Goal: Information Seeking & Learning: Learn about a topic

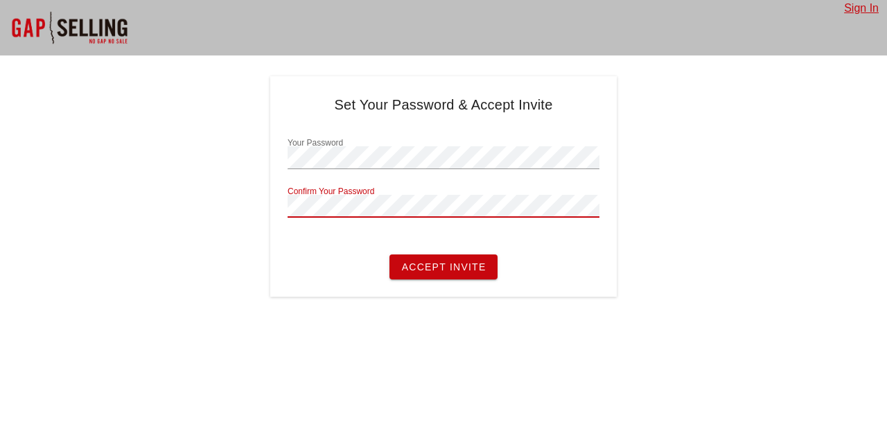
click at [389, 254] on button "Accept Invite" at bounding box center [442, 266] width 107 height 25
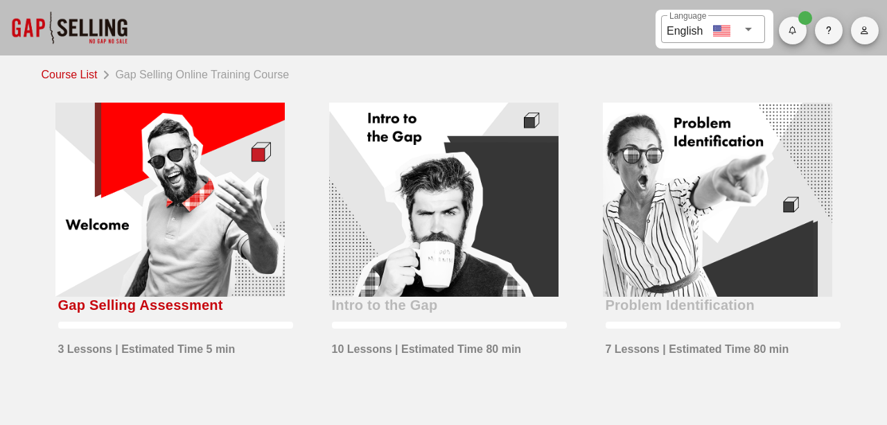
click at [750, 19] on div "Language English" at bounding box center [712, 29] width 87 height 28
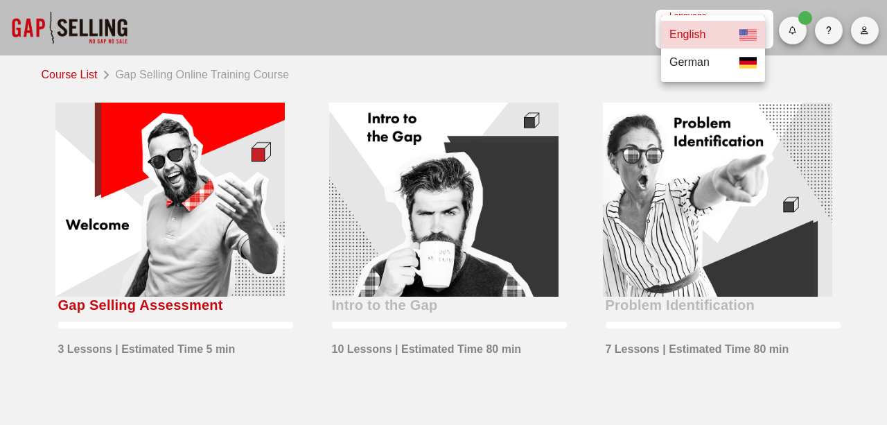
click at [725, 67] on div "German" at bounding box center [713, 62] width 98 height 17
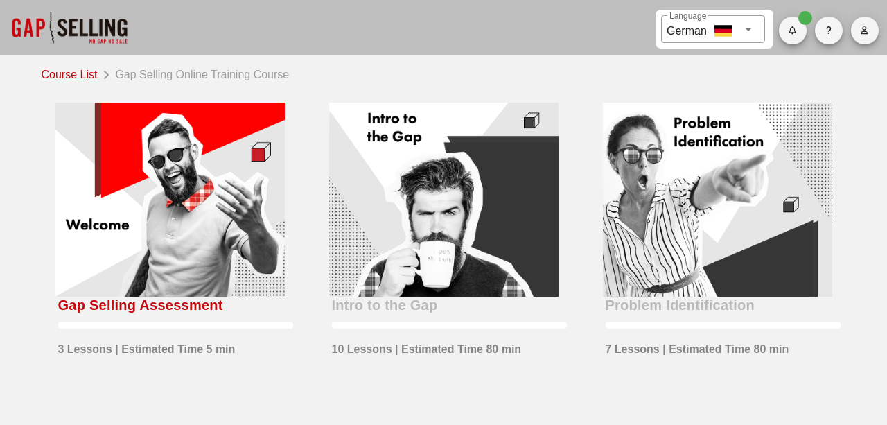
click at [208, 228] on div at bounding box center [169, 200] width 229 height 194
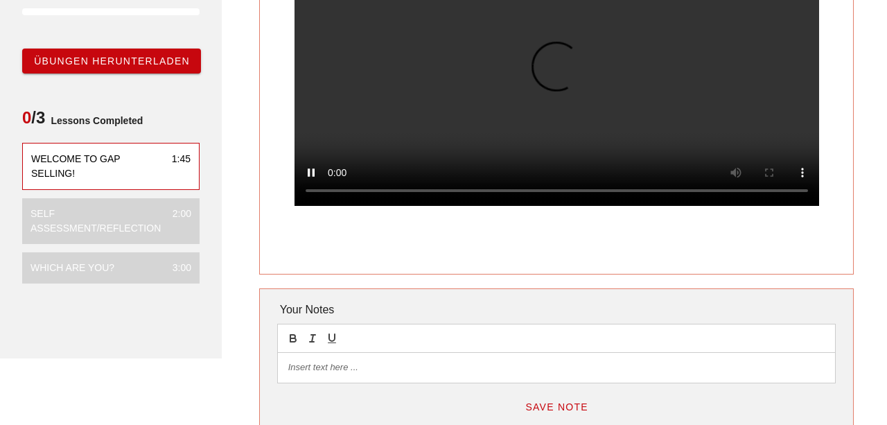
scroll to position [176, 0]
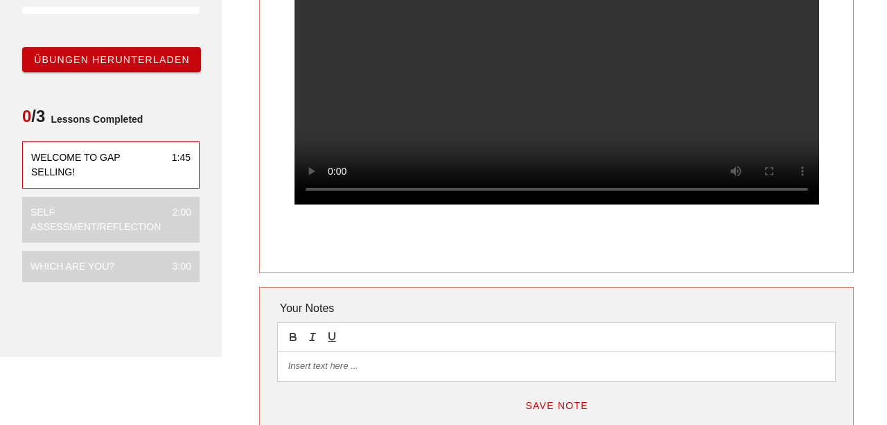
click at [120, 60] on span "Übungen herunterladen" at bounding box center [111, 59] width 157 height 11
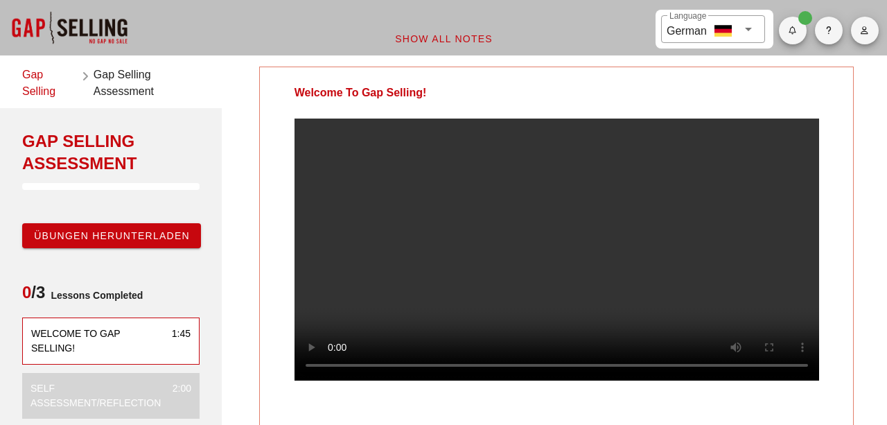
scroll to position [113, 0]
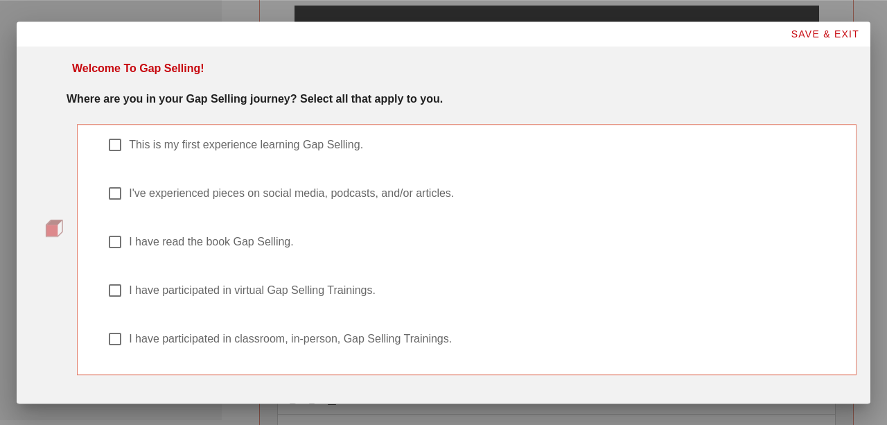
click at [214, 148] on label "This is my first experience learning Gap Selling." at bounding box center [484, 145] width 711 height 14
checkbox input "true"
click at [161, 249] on div "I have read the book Gap Selling." at bounding box center [474, 241] width 734 height 17
click at [145, 243] on label "I have read the book Gap Selling." at bounding box center [484, 242] width 711 height 14
checkbox input "false"
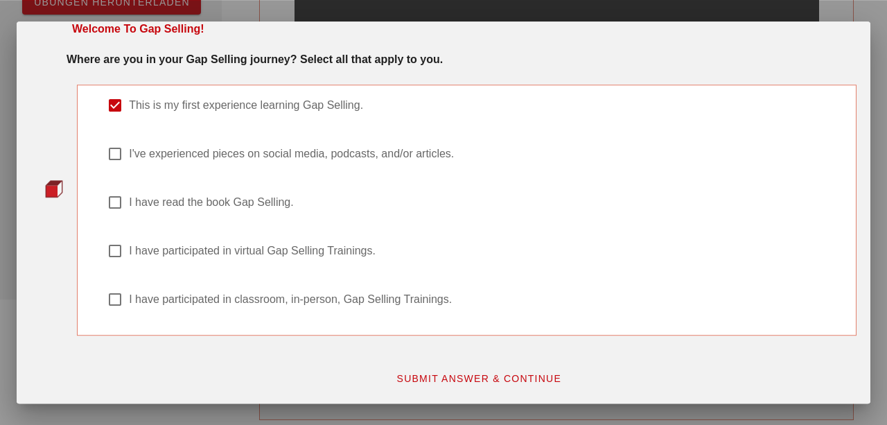
scroll to position [234, 0]
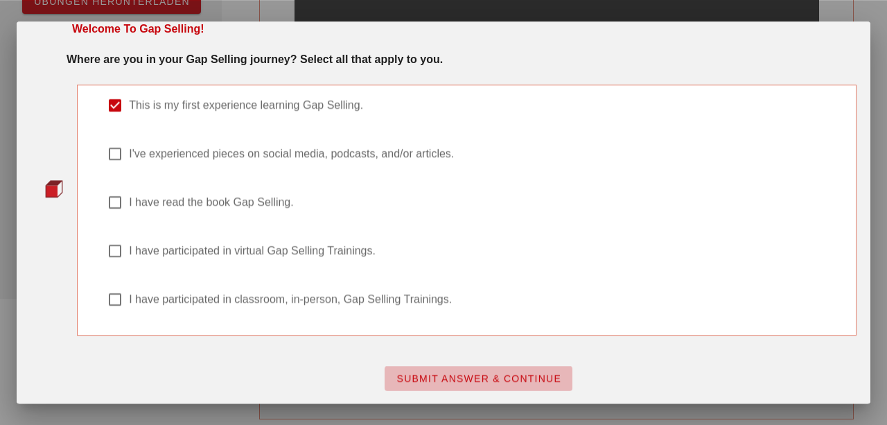
click at [478, 375] on span "SUBMIT ANSWER & CONTINUE" at bounding box center [479, 378] width 166 height 11
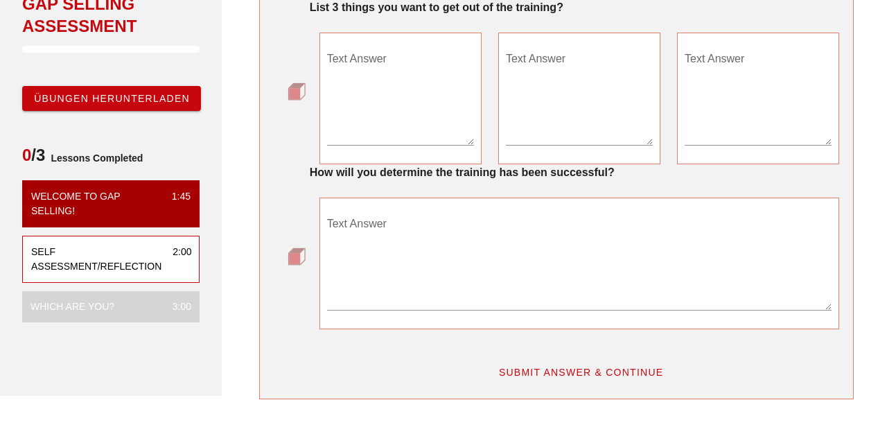
scroll to position [78, 0]
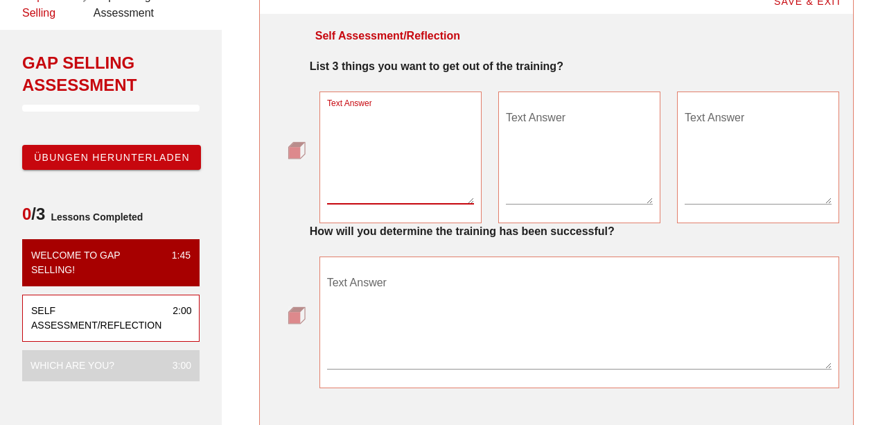
click at [391, 186] on textarea "Text Answer" at bounding box center [400, 155] width 147 height 97
type textarea "be able to ask the right questions"
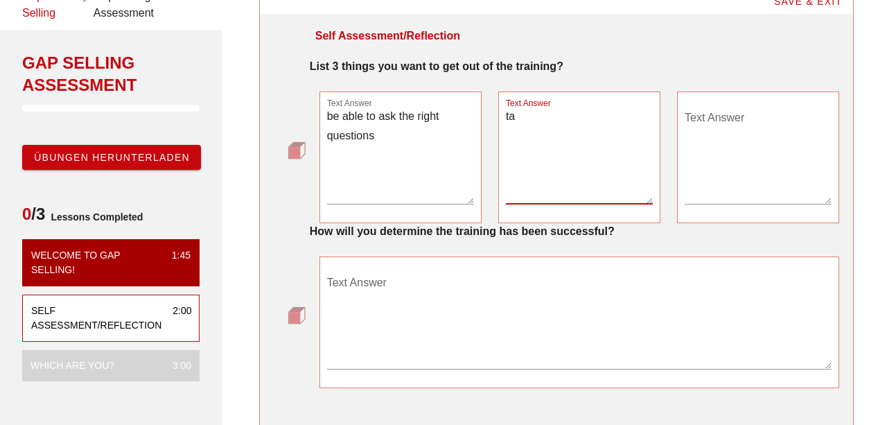
type textarea "t"
type textarea "b"
type textarea "know how to become a trusted advisor"
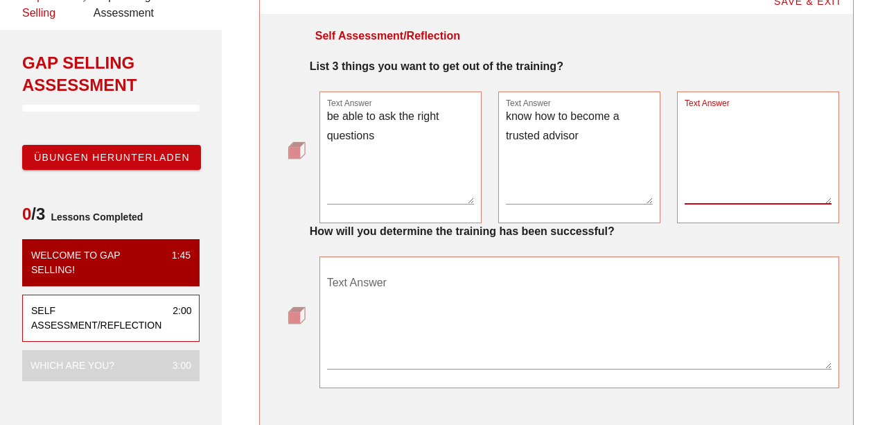
type textarea "S"
type textarea "J"
type textarea "S"
type textarea "B"
type textarea "be precise in my communication toward customer"
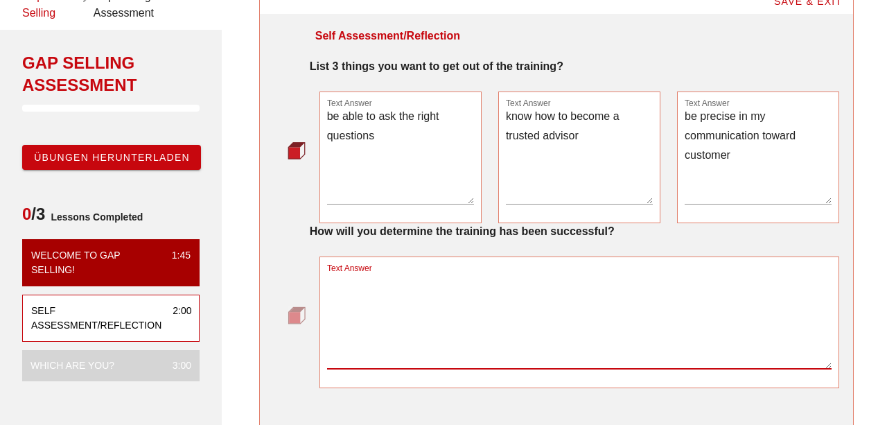
click at [414, 290] on textarea "Text Answer" at bounding box center [579, 320] width 505 height 97
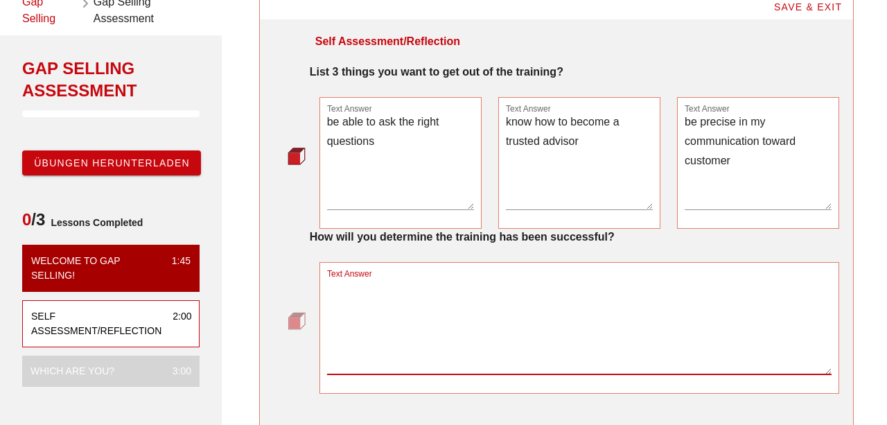
scroll to position [68, 0]
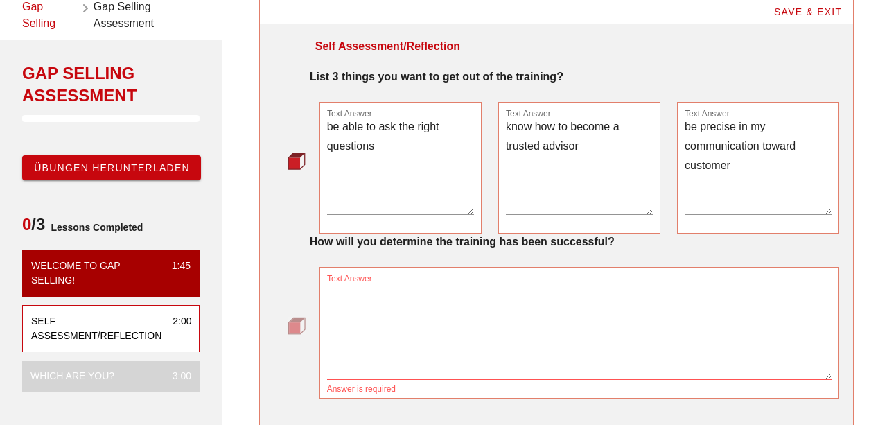
click at [414, 150] on textarea "be able to ask the right questions" at bounding box center [400, 165] width 147 height 97
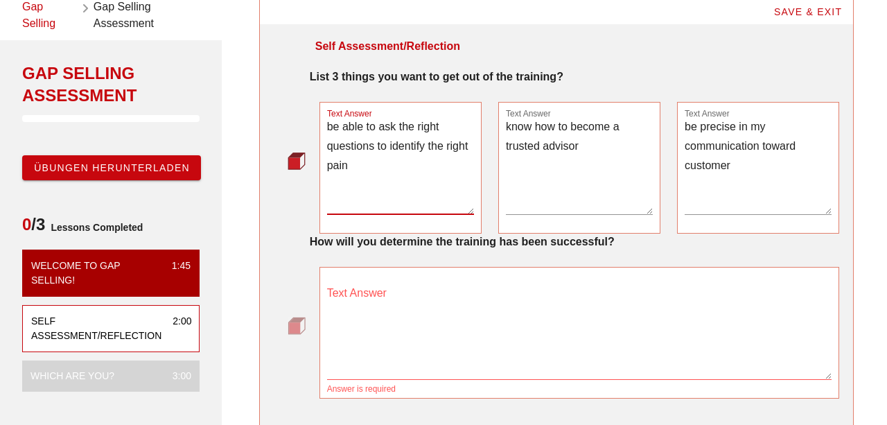
type textarea "be able to ask the right questions to identify the right pain"
click at [616, 152] on textarea "know how to become a trusted advisor" at bounding box center [579, 165] width 147 height 97
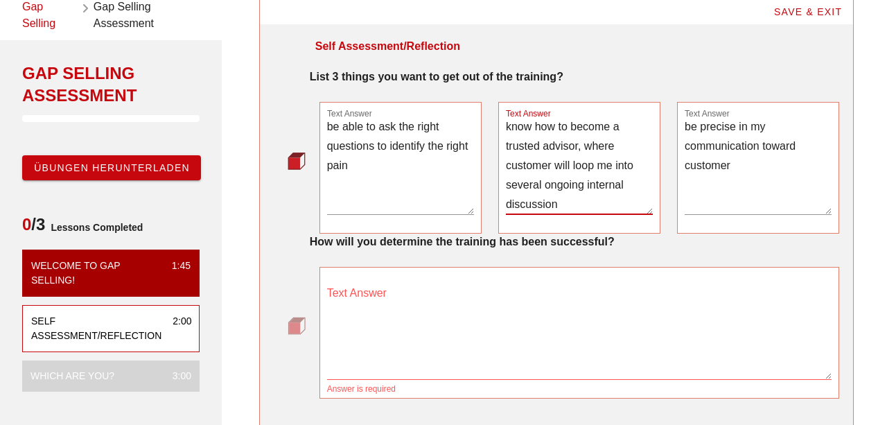
type textarea "know how to become a trusted advisor, where customer will loop me into several …"
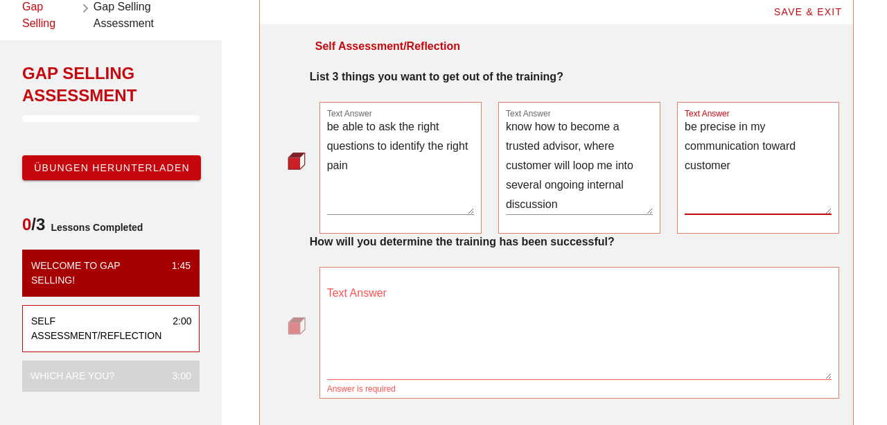
click at [785, 162] on textarea "be precise in my communication toward customer" at bounding box center [757, 165] width 147 height 97
click at [802, 145] on textarea "be precise in my communication toward customer" at bounding box center [757, 165] width 147 height 97
click at [789, 154] on textarea "be precise in my communication towards customer" at bounding box center [757, 165] width 147 height 97
click at [783, 176] on textarea "be precise in my communication towards customer" at bounding box center [757, 165] width 147 height 97
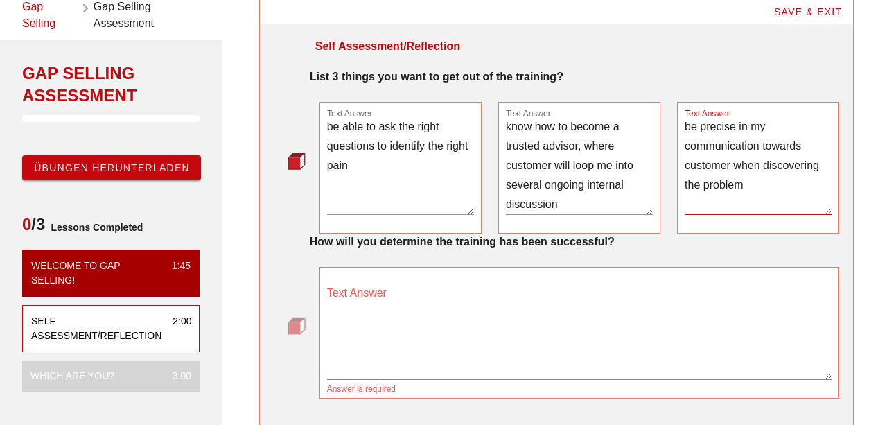
type textarea "be precise in my communication towards customer when discovering the problem"
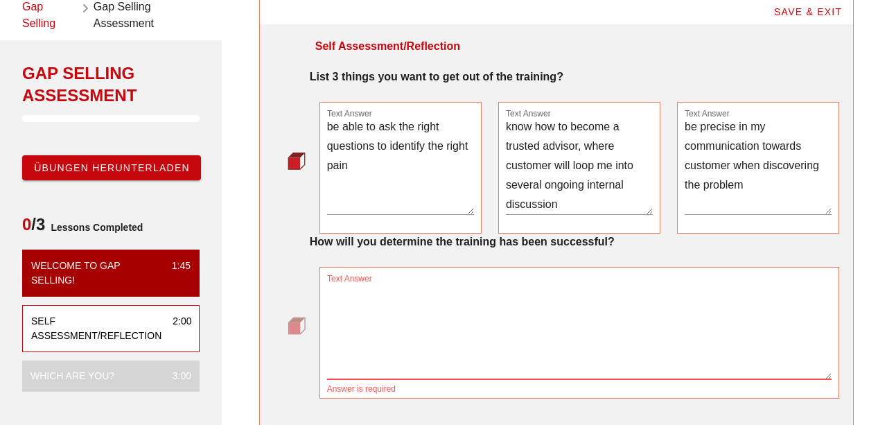
click at [494, 291] on textarea "Text Answer" at bounding box center [579, 330] width 505 height 97
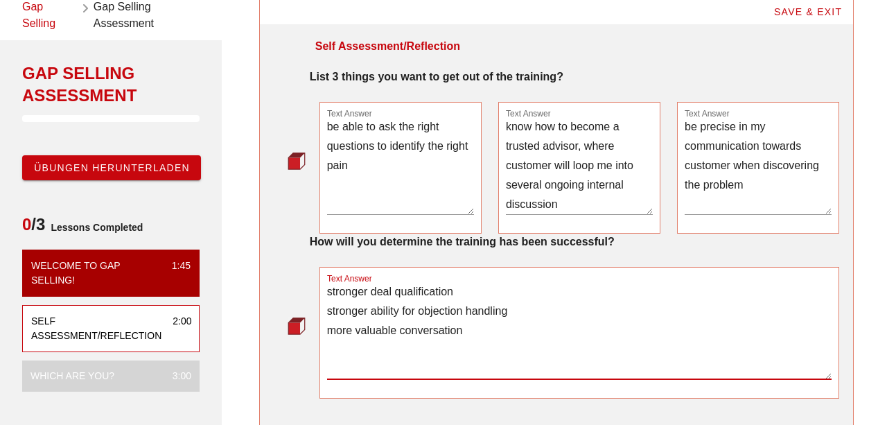
scroll to position [324, 0]
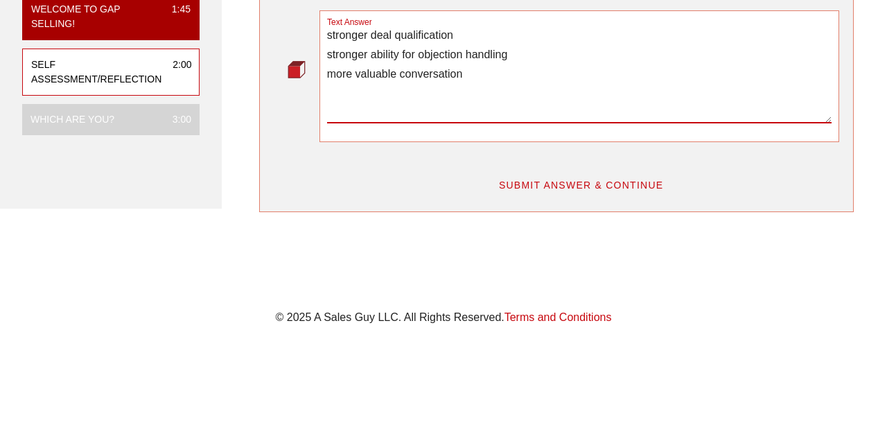
type textarea "stronger deal qualification stronger ability for objection handling more valuab…"
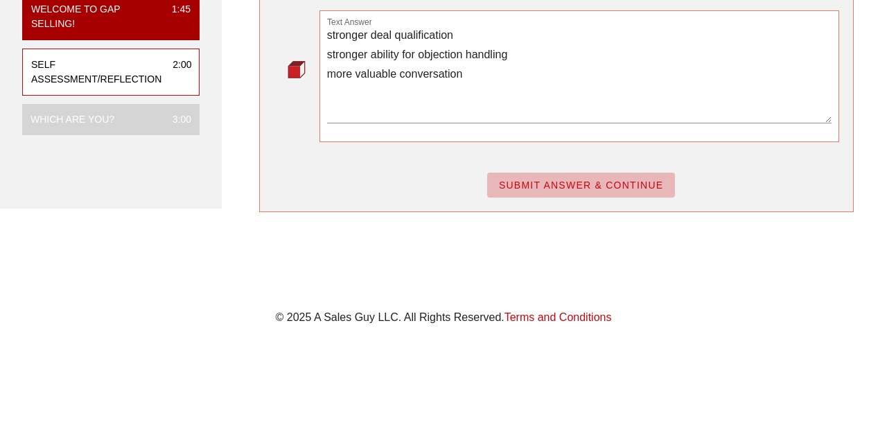
click at [565, 175] on button "SUBMIT ANSWER & CONTINUE" at bounding box center [581, 184] width 188 height 25
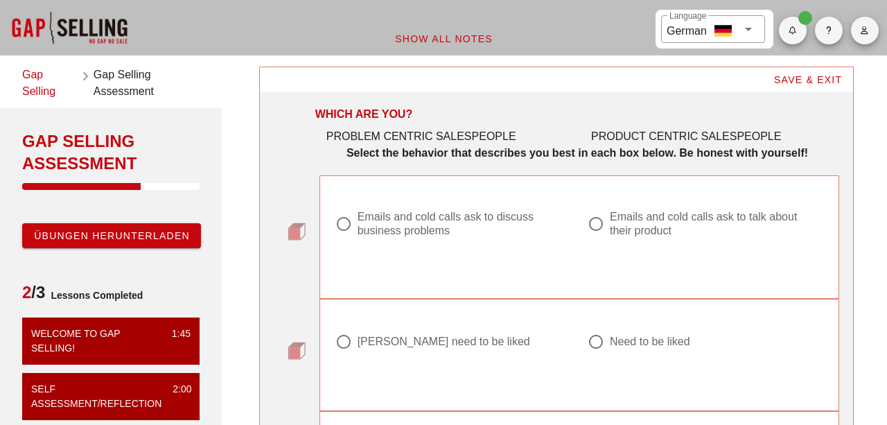
scroll to position [36, 0]
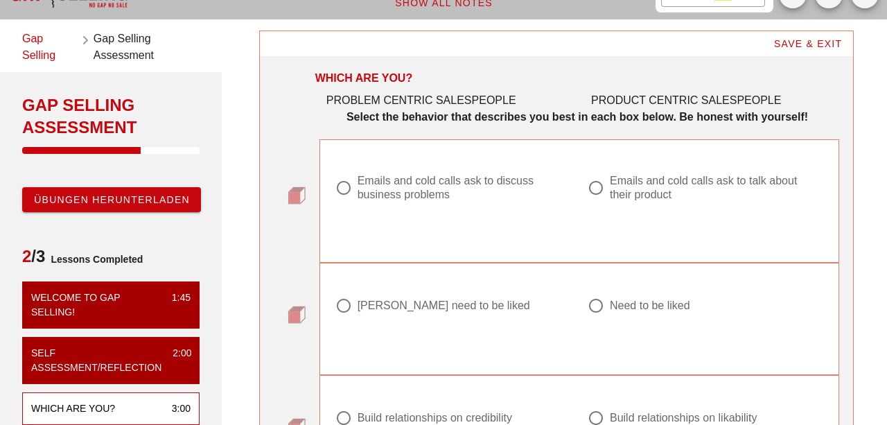
click at [480, 189] on div "Emails and cold calls ask to discuss business problems" at bounding box center [458, 188] width 202 height 28
radio input "true"
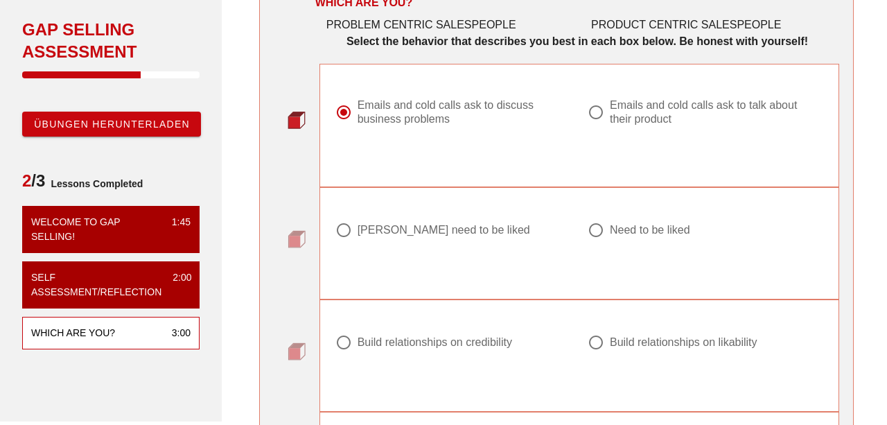
scroll to position [112, 0]
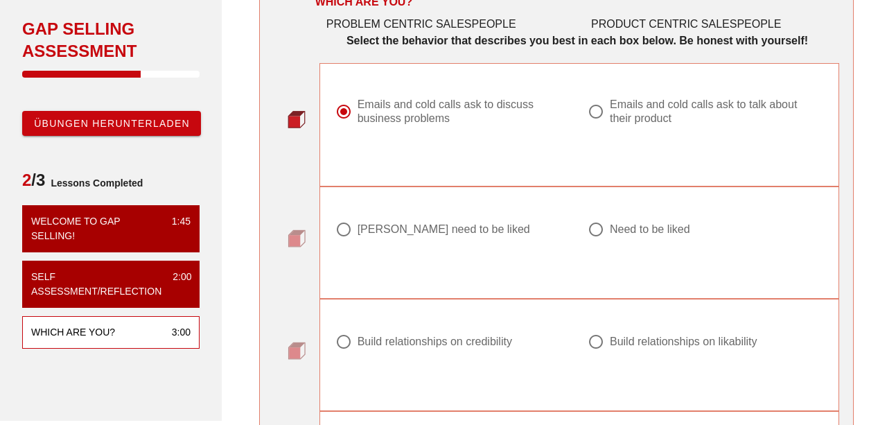
click at [619, 221] on div "Need to be liked" at bounding box center [699, 229] width 224 height 17
radio input "true"
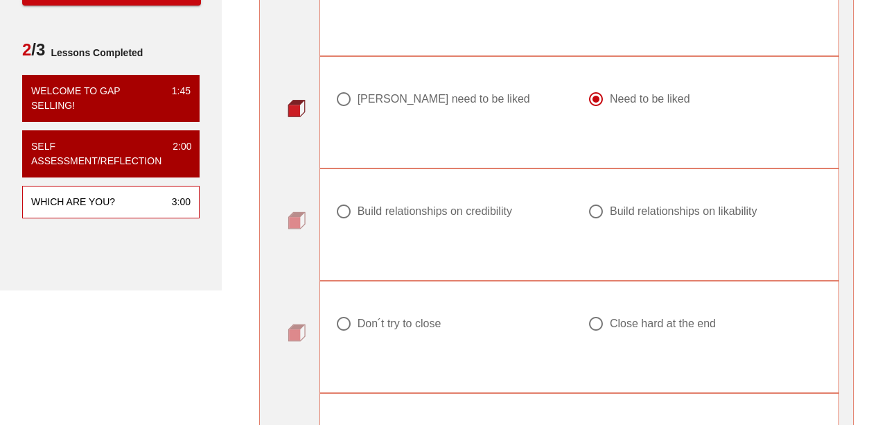
scroll to position [244, 0]
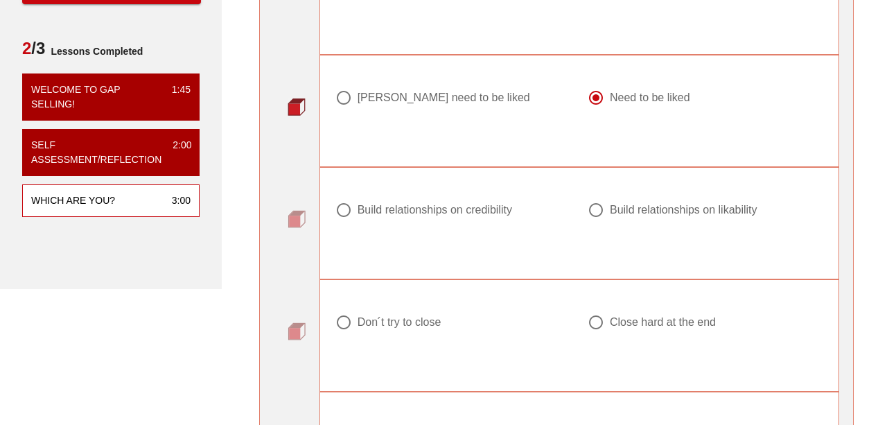
click at [505, 211] on div "Build relationships on credibility" at bounding box center [434, 210] width 154 height 14
radio input "true"
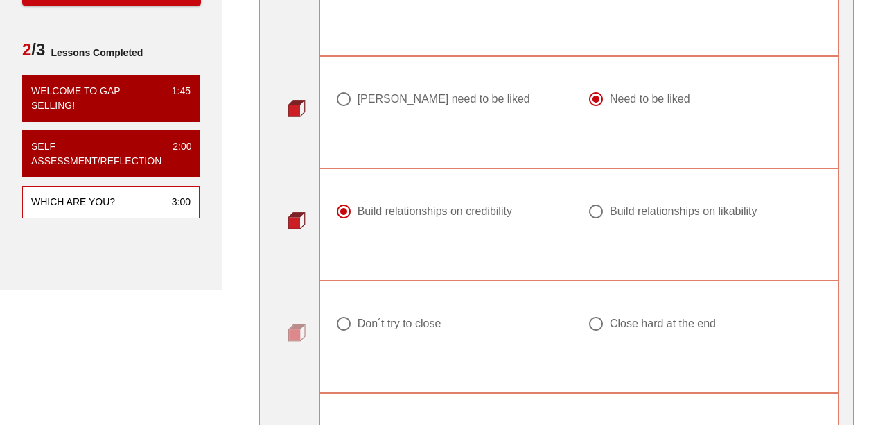
scroll to position [341, 0]
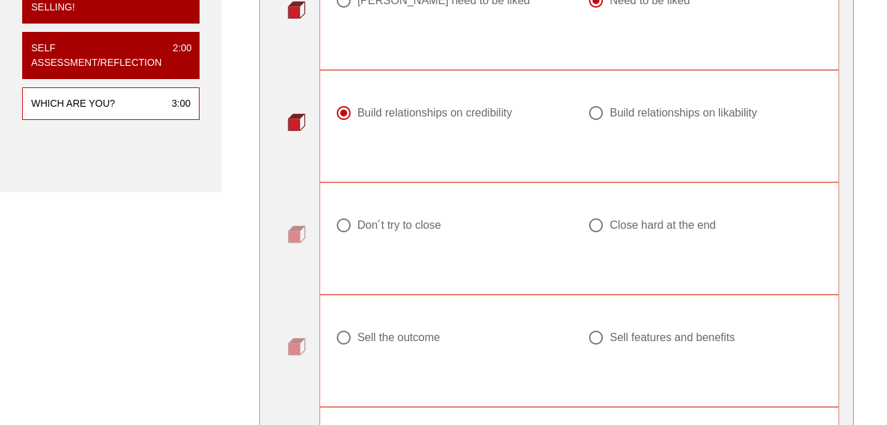
click at [429, 227] on div "Don ́t try to close" at bounding box center [399, 225] width 84 height 14
radio input "true"
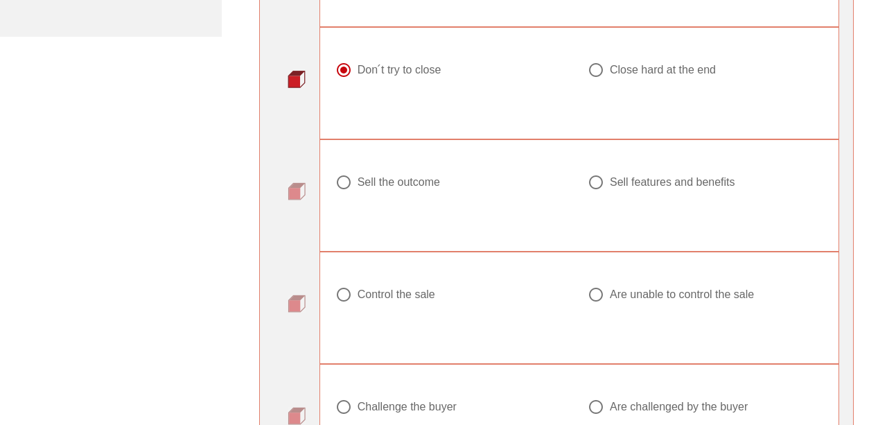
scroll to position [497, 0]
click at [407, 181] on div "Sell the outcome" at bounding box center [398, 181] width 82 height 14
radio input "true"
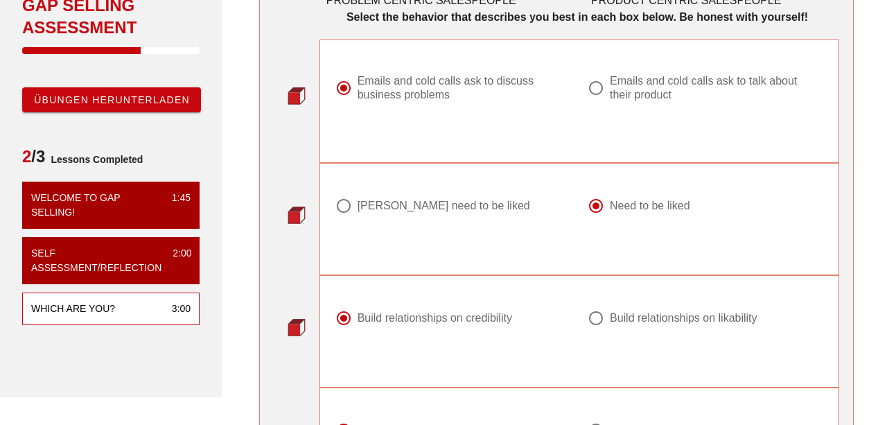
scroll to position [233, 0]
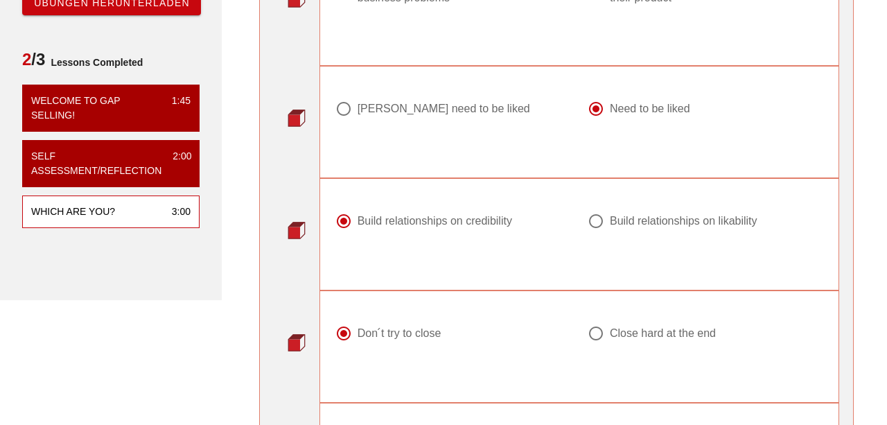
click at [601, 217] on div at bounding box center [596, 221] width 24 height 24
radio input "false"
radio input "true"
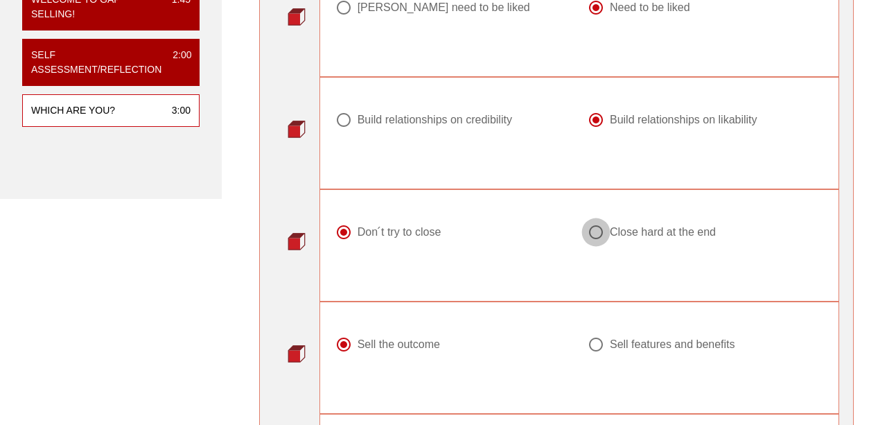
click at [589, 238] on div at bounding box center [596, 232] width 24 height 24
radio input "false"
radio input "true"
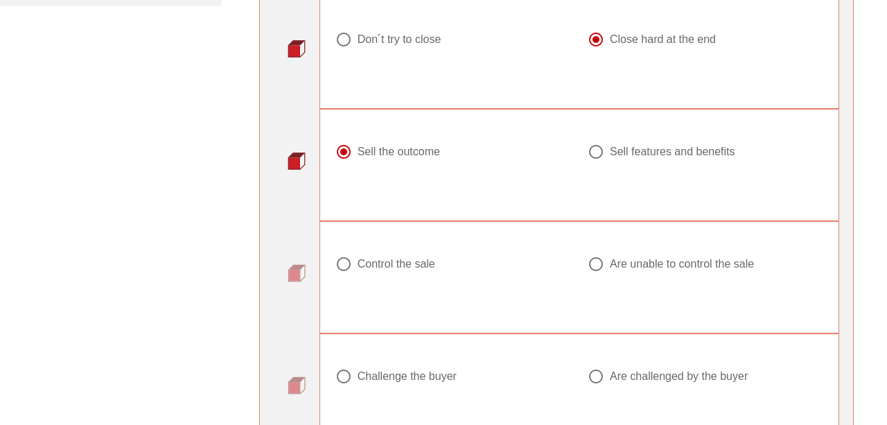
scroll to position [527, 0]
click at [409, 266] on div "Control the sale" at bounding box center [396, 263] width 78 height 14
radio input "true"
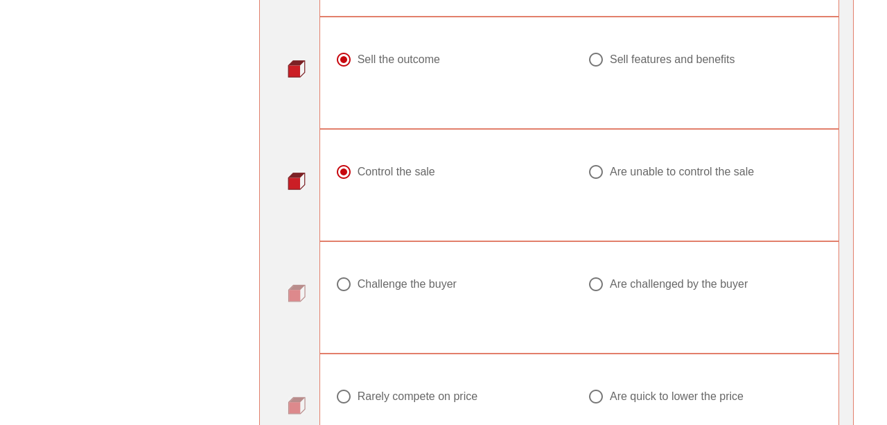
scroll to position [619, 0]
click at [673, 276] on div "Are challenged by the buyer" at bounding box center [679, 283] width 138 height 14
radio input "true"
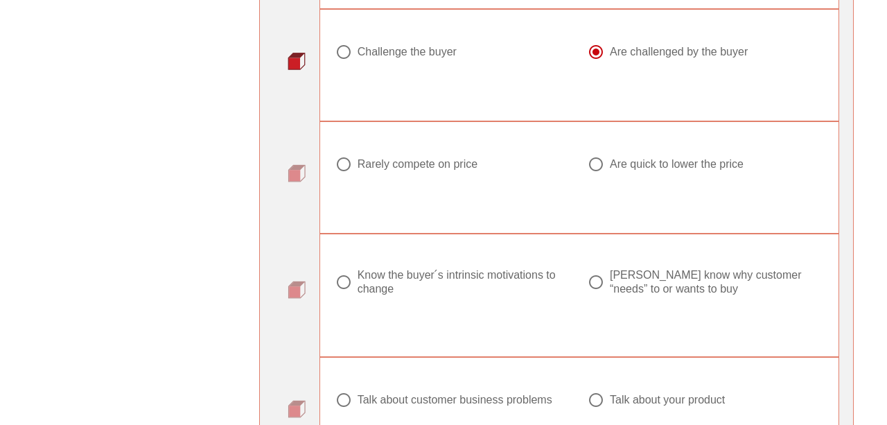
scroll to position [852, 0]
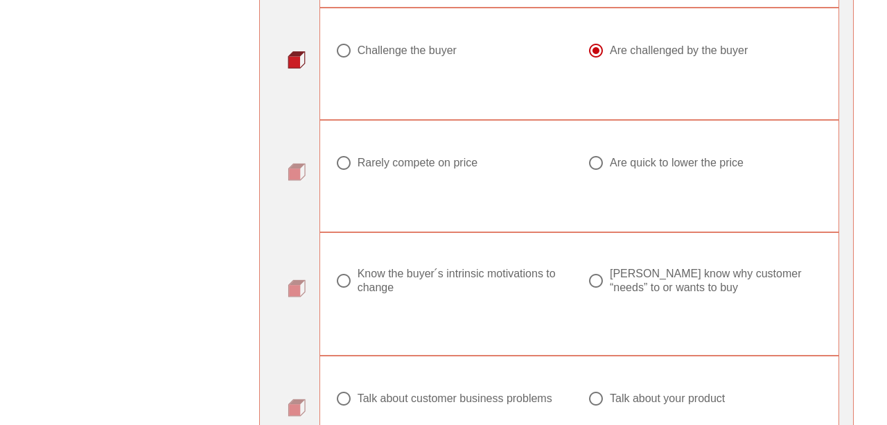
click at [639, 273] on div "Don ́t know why customer “needs” to or wants to buy" at bounding box center [711, 281] width 202 height 28
radio input "true"
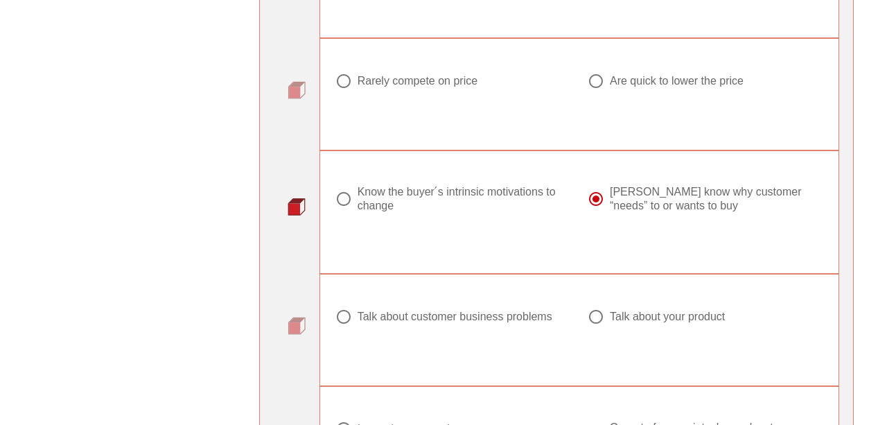
scroll to position [934, 0]
click at [525, 312] on div "Talk about customer business problems" at bounding box center [454, 316] width 195 height 14
radio input "true"
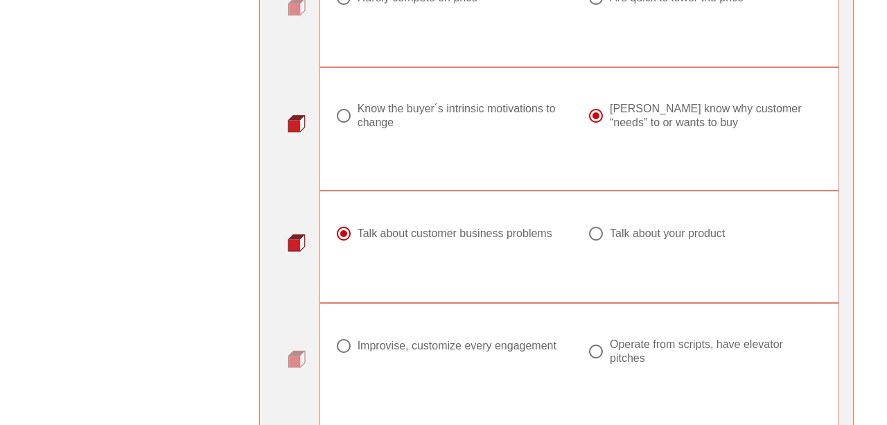
scroll to position [1018, 0]
click at [461, 116] on div "Know the buyer ́s intrinsic motivations to change" at bounding box center [458, 115] width 202 height 28
radio input "true"
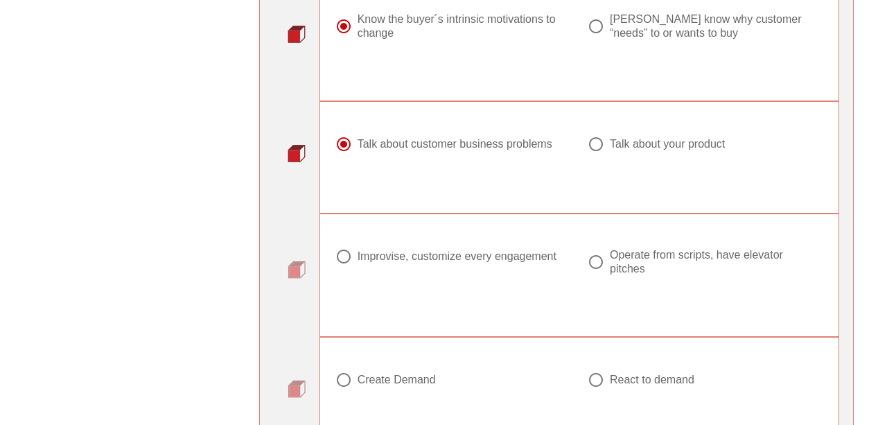
scroll to position [1107, 0]
click at [598, 258] on div at bounding box center [596, 261] width 24 height 24
radio input "true"
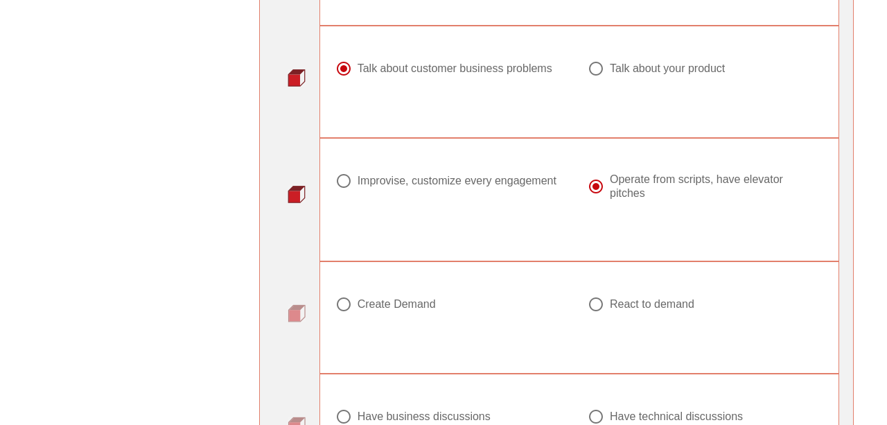
scroll to position [1182, 0]
click at [596, 304] on div at bounding box center [596, 304] width 24 height 24
radio input "true"
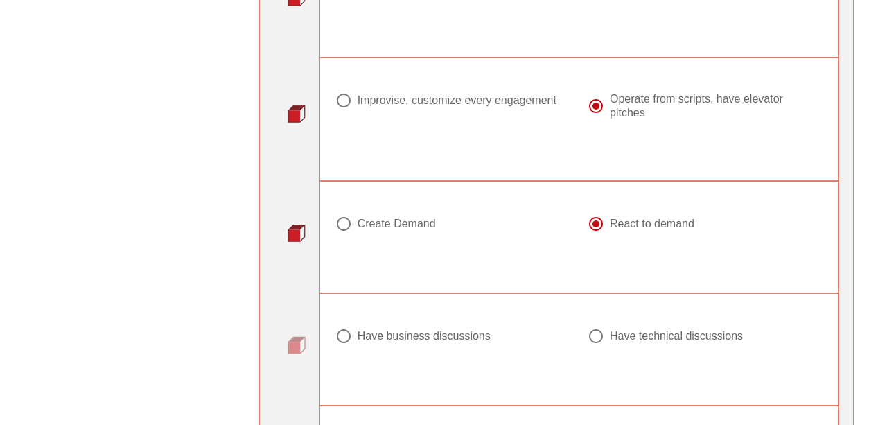
scroll to position [1262, 0]
click at [427, 223] on div "Create Demand" at bounding box center [396, 224] width 78 height 14
radio input "true"
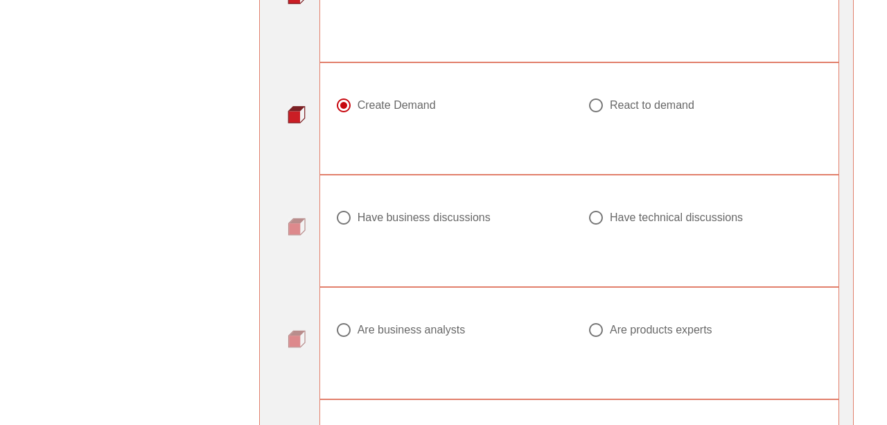
scroll to position [1381, 0]
click at [459, 210] on div "Have business discussions" at bounding box center [423, 217] width 133 height 14
radio input "true"
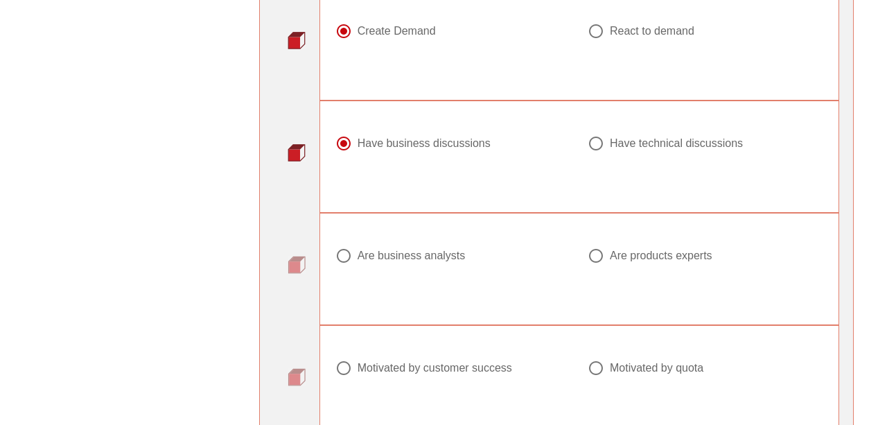
click at [391, 249] on div "Are business analysts" at bounding box center [411, 256] width 108 height 14
radio input "true"
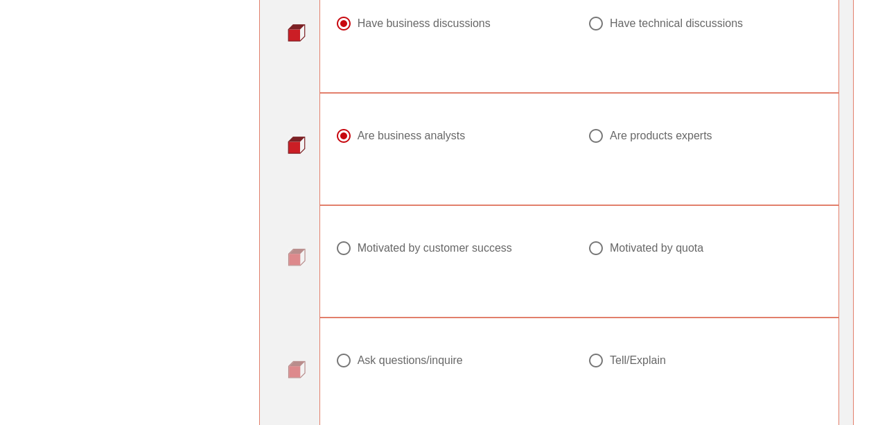
scroll to position [1575, 0]
click at [499, 243] on div "Motivated by customer success" at bounding box center [434, 247] width 154 height 14
radio input "true"
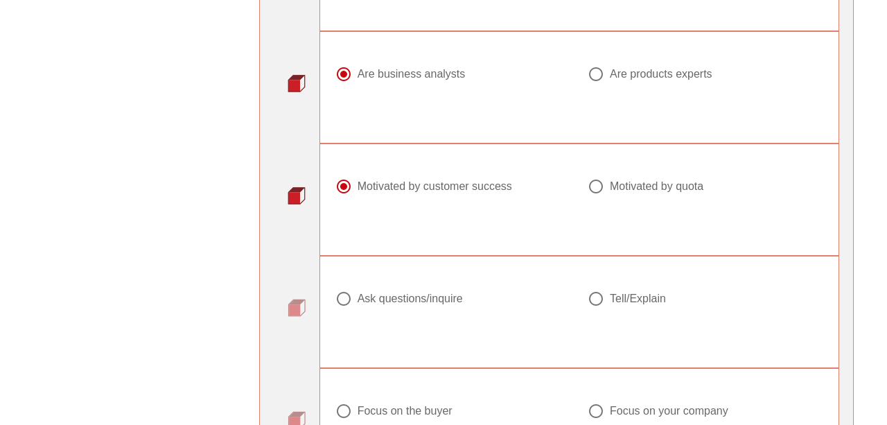
scroll to position [1637, 0]
click at [620, 291] on div "Tell/Explain" at bounding box center [638, 298] width 56 height 14
radio input "true"
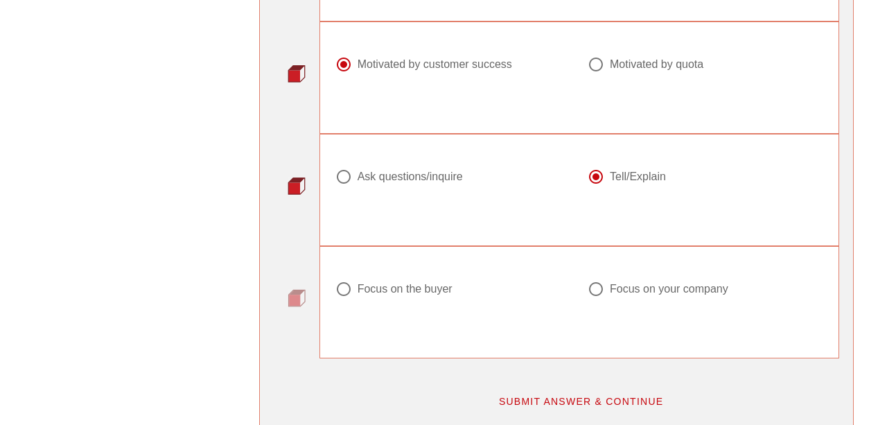
scroll to position [1761, 0]
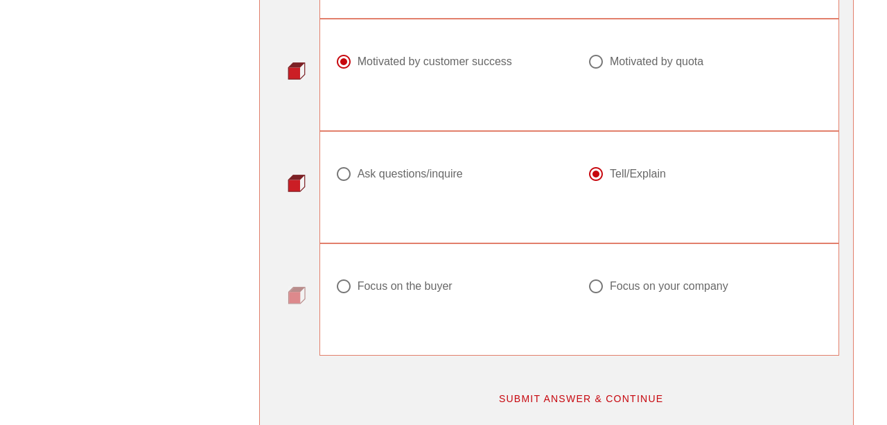
click at [430, 283] on div "Focus on the buyer" at bounding box center [404, 286] width 95 height 14
radio input "true"
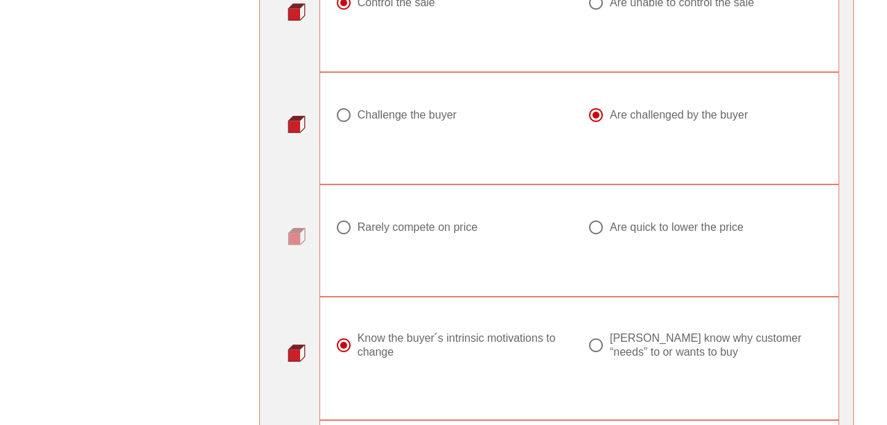
scroll to position [820, 0]
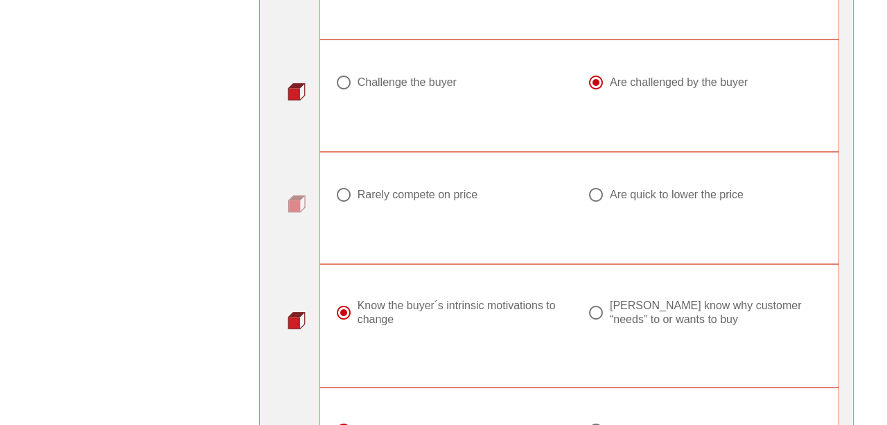
click at [480, 195] on label "Rarely compete on price" at bounding box center [458, 195] width 202 height 14
radio input "true"
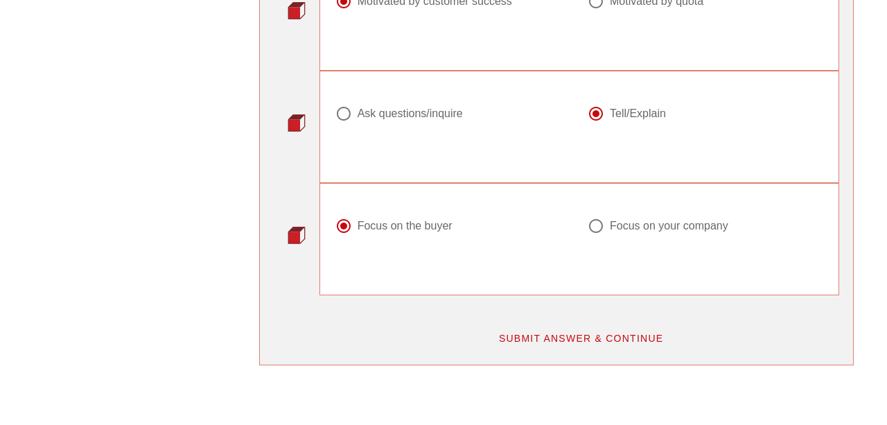
scroll to position [1822, 0]
click at [557, 334] on span "SUBMIT ANSWER & CONTINUE" at bounding box center [581, 337] width 166 height 11
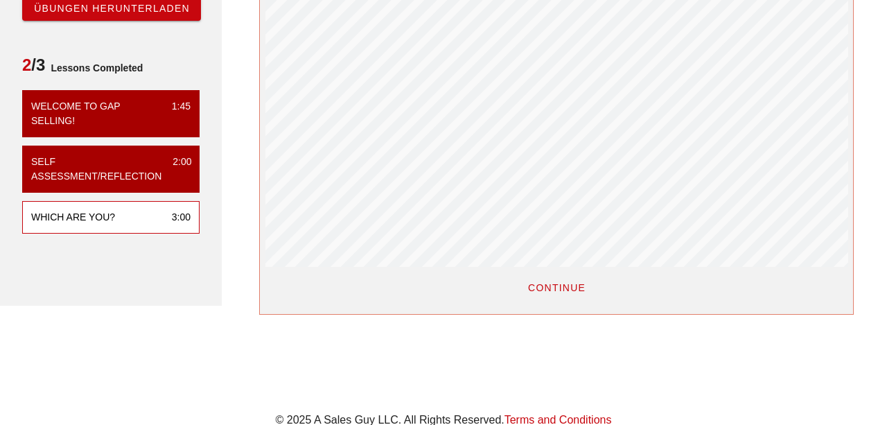
scroll to position [331, 0]
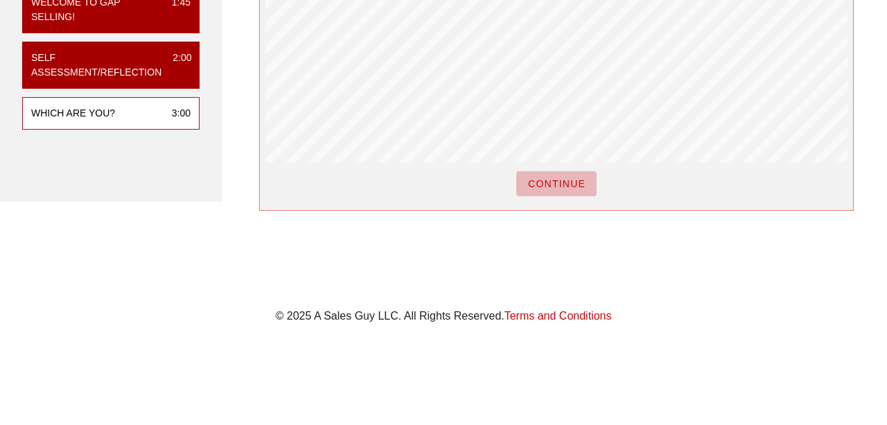
click at [553, 191] on button "CONTINUE" at bounding box center [556, 183] width 80 height 25
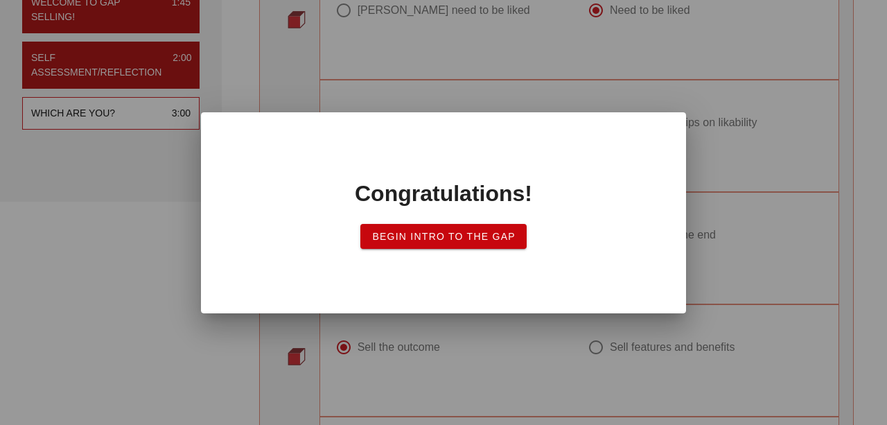
click at [454, 230] on button "Begin Intro to the Gap" at bounding box center [443, 236] width 166 height 25
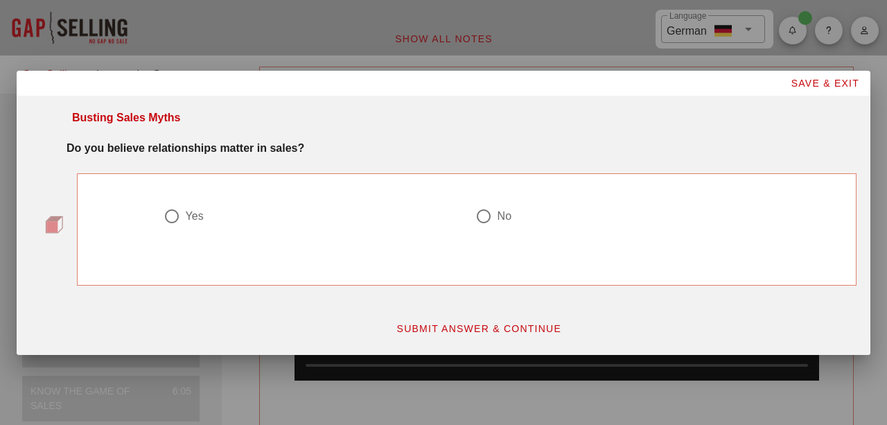
click at [190, 223] on div "Yes" at bounding box center [305, 216] width 284 height 17
radio input "true"
click at [501, 323] on span "SUBMIT ANSWER & CONTINUE" at bounding box center [479, 328] width 166 height 11
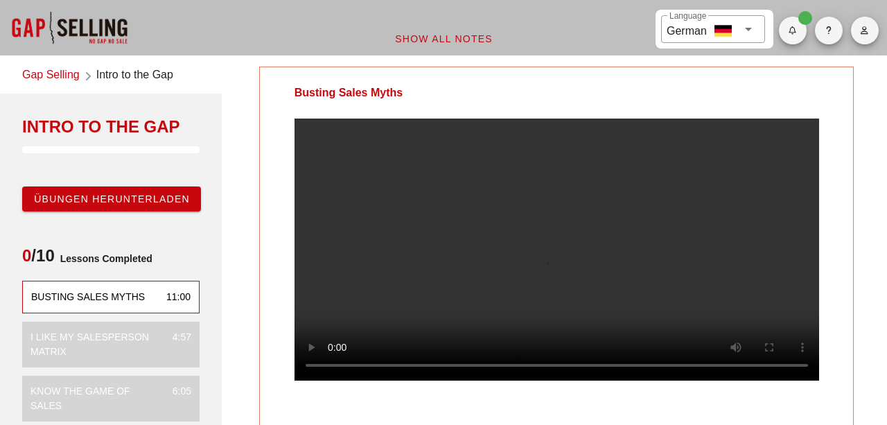
scroll to position [83, 0]
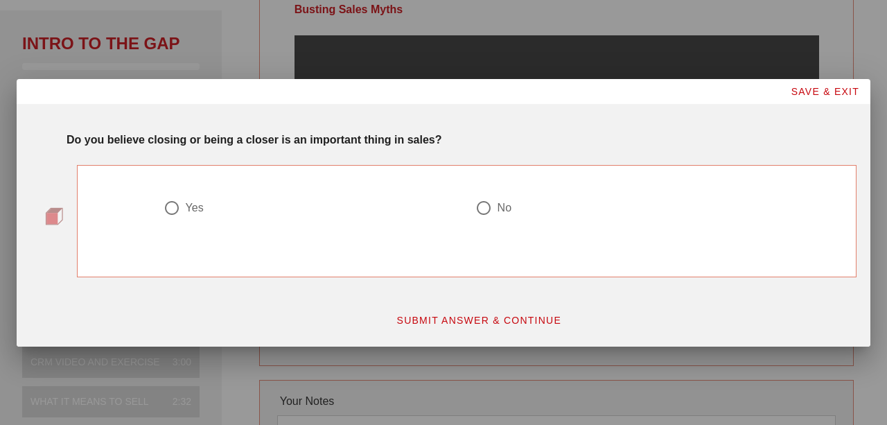
click at [195, 208] on div "Yes" at bounding box center [195, 208] width 18 height 14
radio input "true"
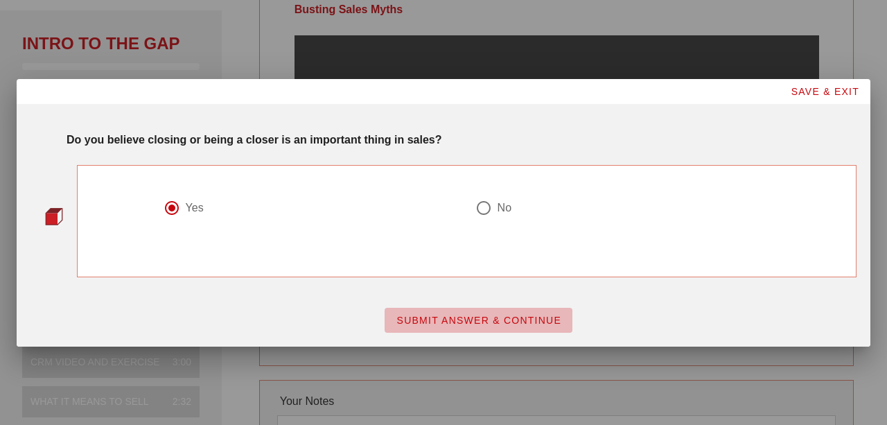
click at [509, 323] on span "SUBMIT ANSWER & CONTINUE" at bounding box center [479, 319] width 166 height 11
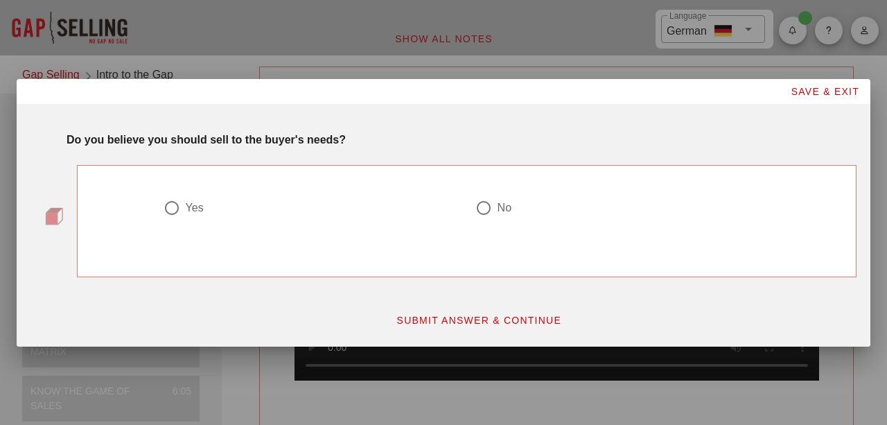
click at [178, 213] on div at bounding box center [172, 208] width 24 height 24
radio input "true"
click at [499, 325] on button "SUBMIT ANSWER & CONTINUE" at bounding box center [478, 320] width 188 height 25
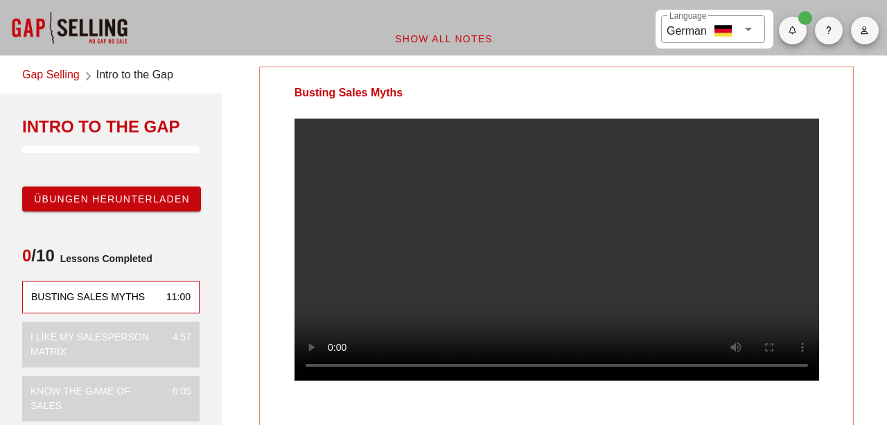
scroll to position [66, 0]
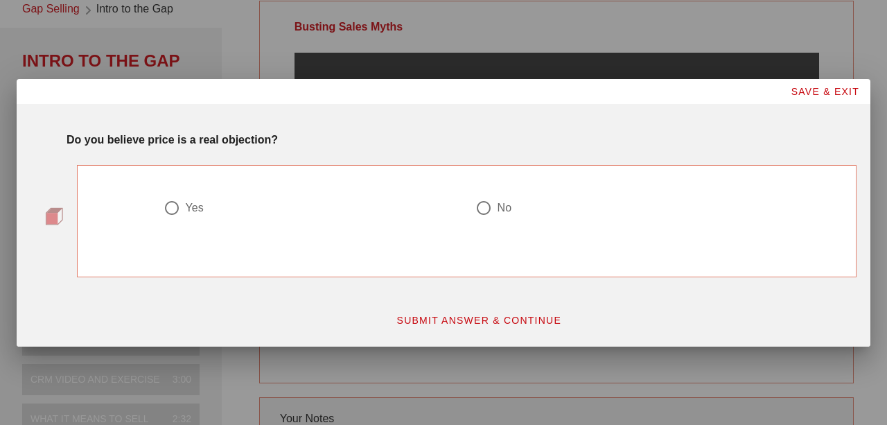
click at [495, 211] on div at bounding box center [484, 208] width 24 height 24
radio input "true"
click at [542, 323] on span "SUBMIT ANSWER & CONTINUE" at bounding box center [479, 319] width 166 height 11
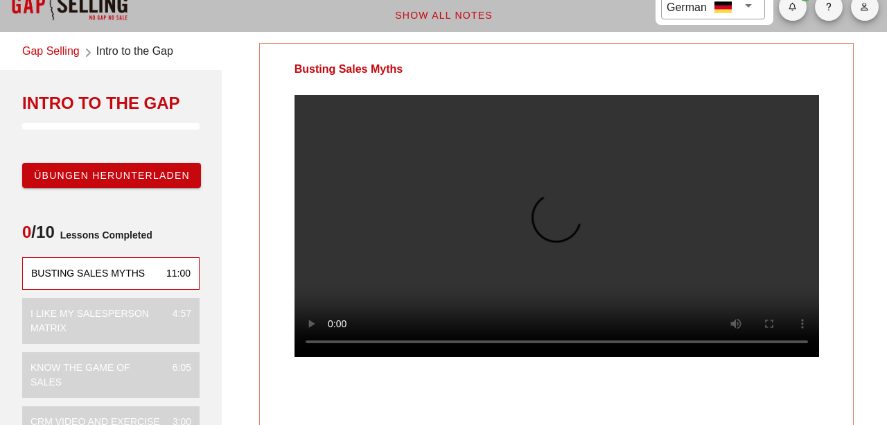
scroll to position [0, 0]
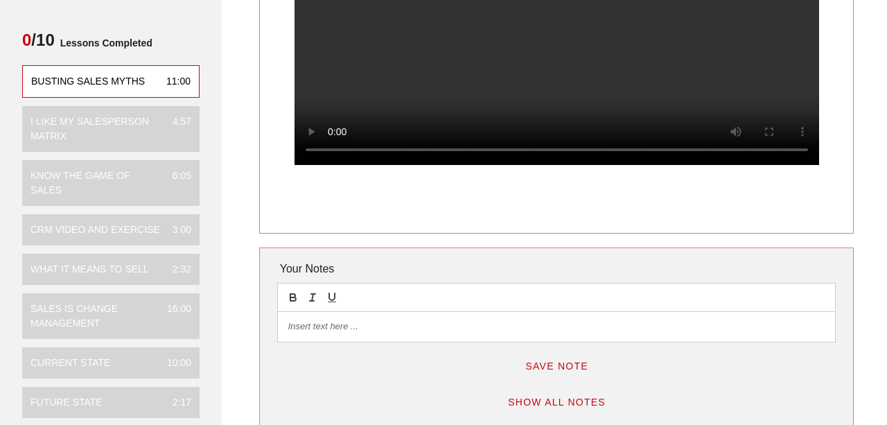
scroll to position [10, 0]
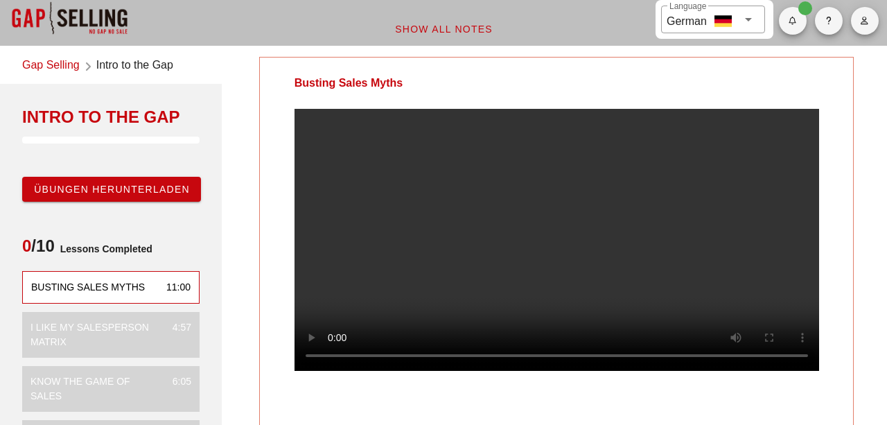
click at [96, 343] on div "I Like My Salesperson Matrix" at bounding box center [95, 334] width 131 height 29
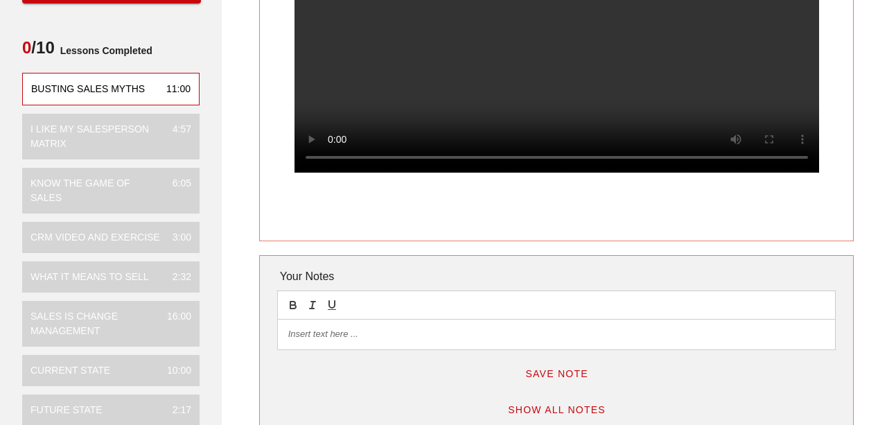
scroll to position [229, 0]
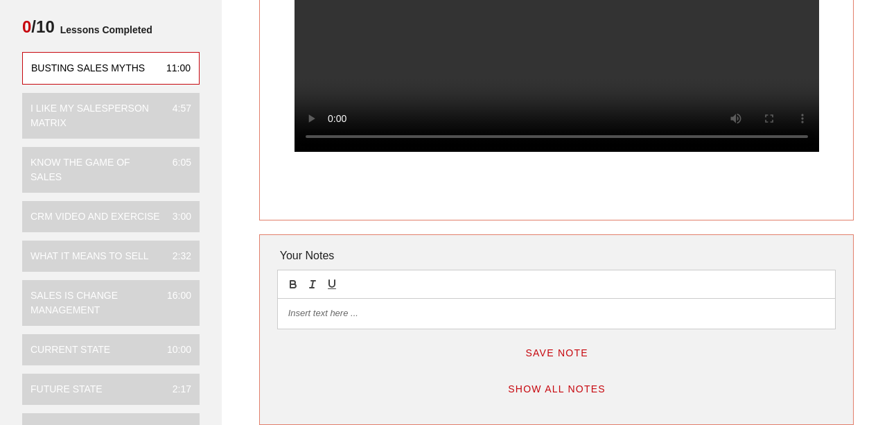
click at [94, 170] on div "Know the Game of Sales" at bounding box center [95, 169] width 131 height 29
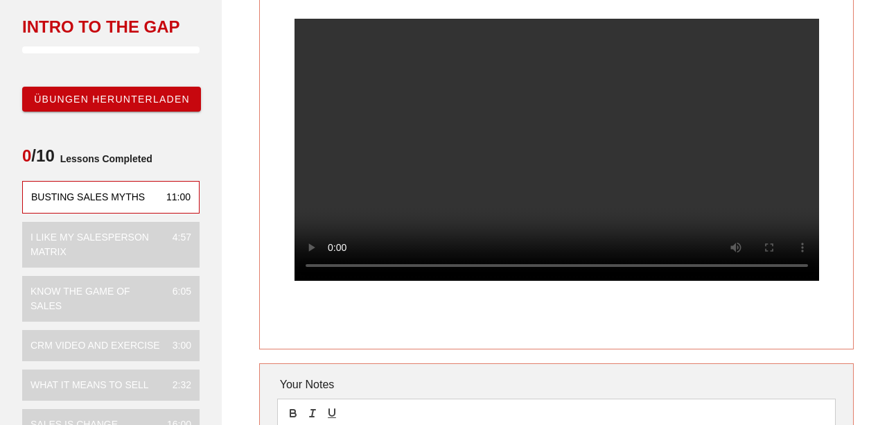
scroll to position [102, 0]
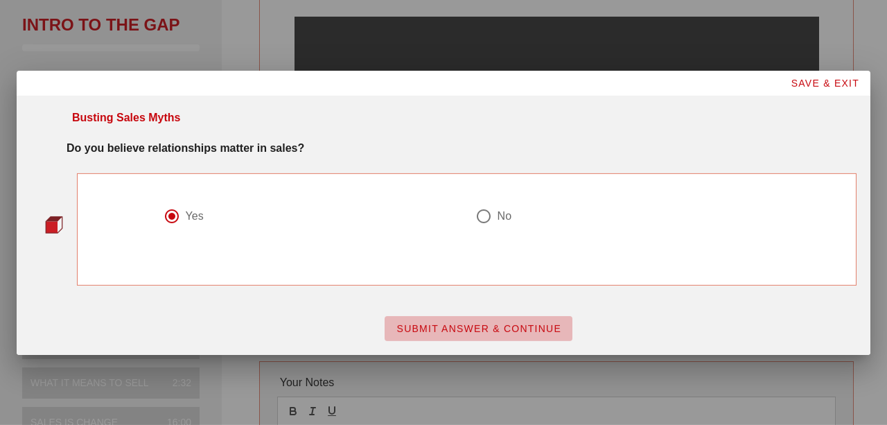
click at [495, 338] on button "SUBMIT ANSWER & CONTINUE" at bounding box center [478, 328] width 188 height 25
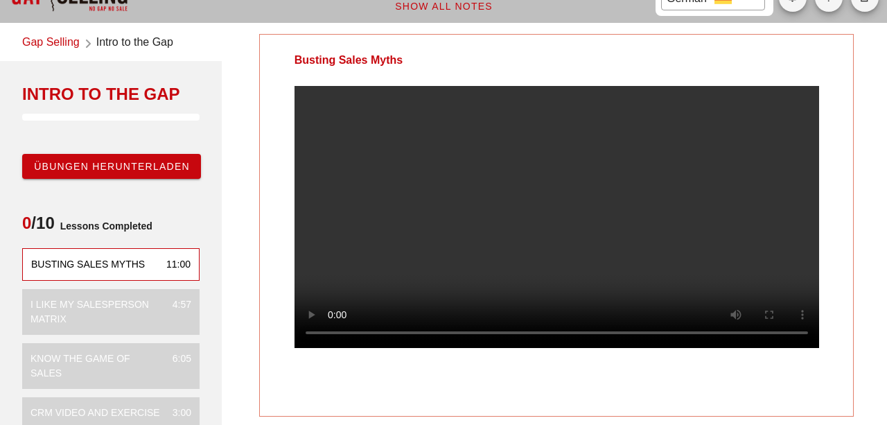
scroll to position [24, 0]
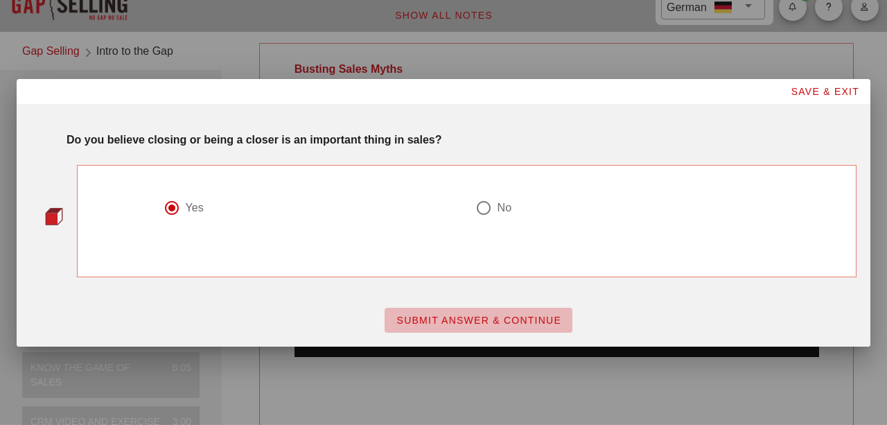
click at [490, 316] on span "SUBMIT ANSWER & CONTINUE" at bounding box center [479, 319] width 166 height 11
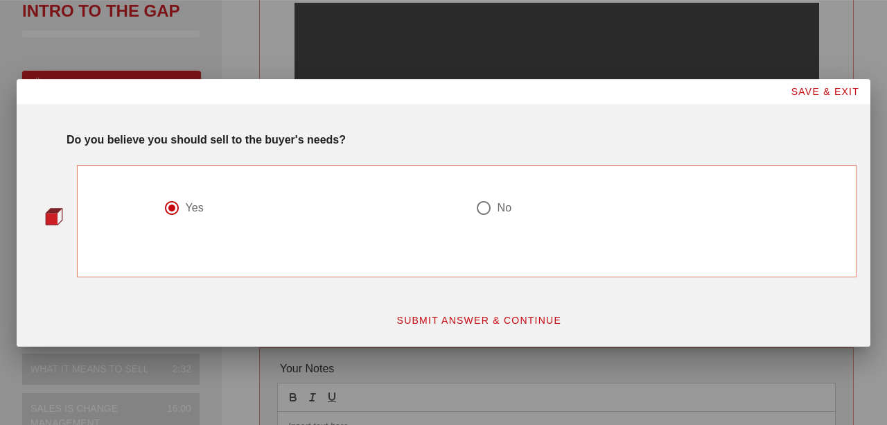
scroll to position [116, 0]
click at [495, 322] on span "SUBMIT ANSWER & CONTINUE" at bounding box center [479, 319] width 166 height 11
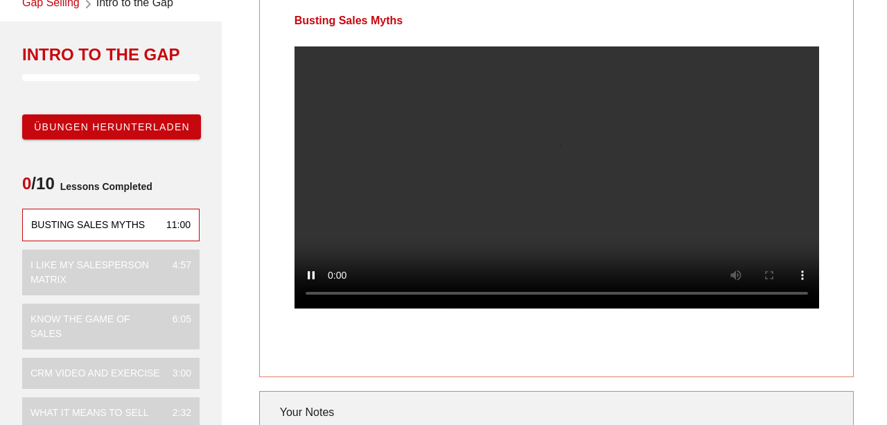
scroll to position [72, 0]
click at [631, 330] on div at bounding box center [557, 188] width 594 height 284
click at [568, 330] on div at bounding box center [557, 188] width 594 height 284
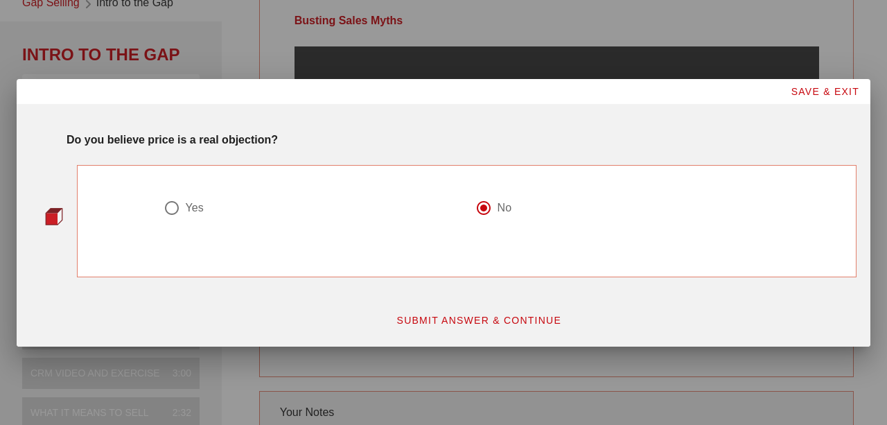
click at [451, 328] on button "SUBMIT ANSWER & CONTINUE" at bounding box center [478, 320] width 188 height 25
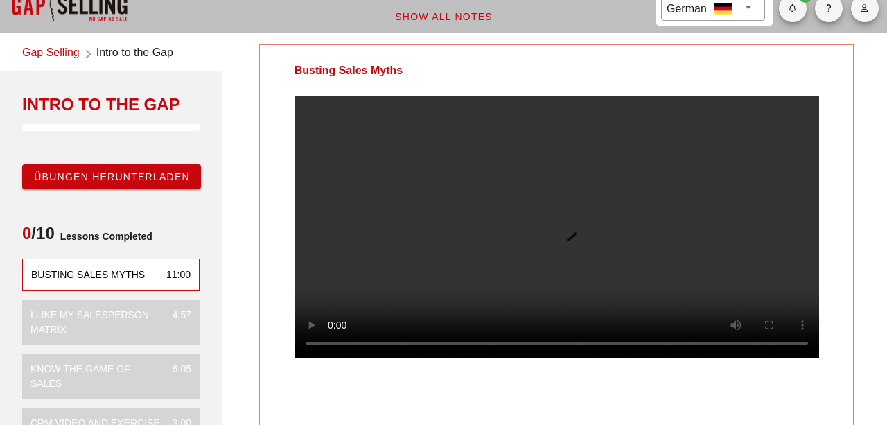
scroll to position [0, 0]
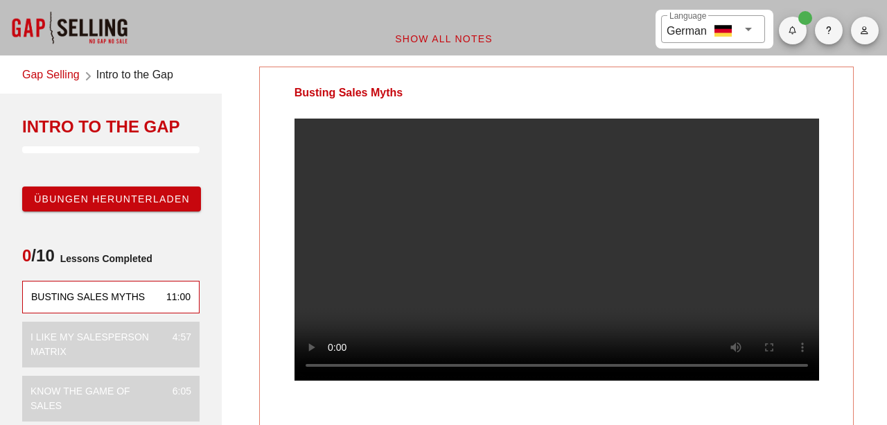
click at [274, 114] on div "Busting Sales Myths" at bounding box center [348, 92] width 177 height 51
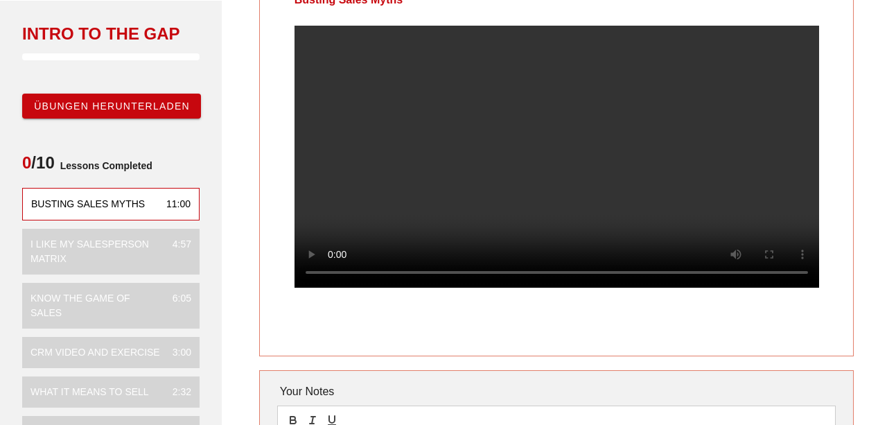
scroll to position [87, 0]
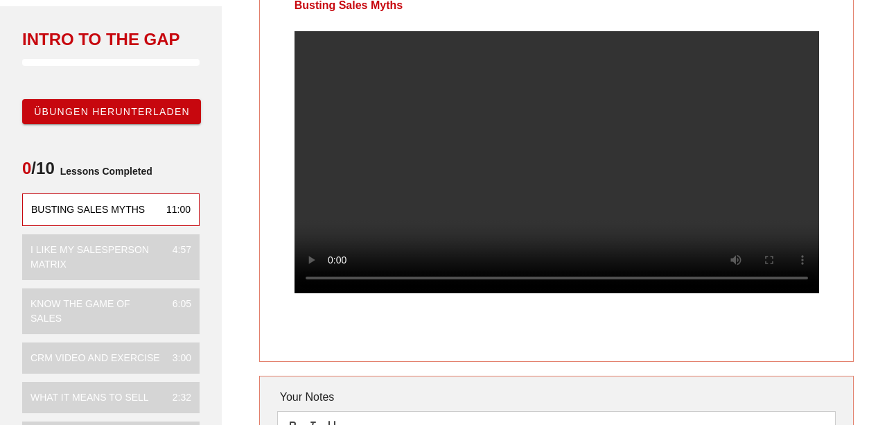
click at [103, 206] on div "Busting Sales Myths" at bounding box center [88, 209] width 114 height 15
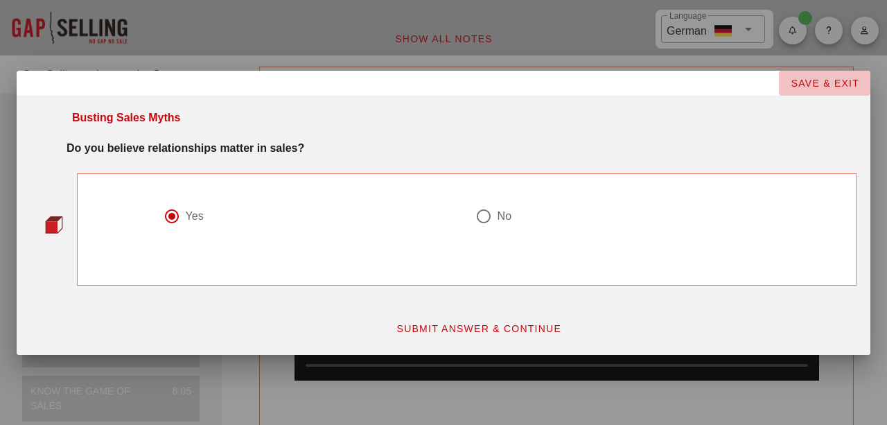
click at [819, 85] on span "SAVE & EXIT" at bounding box center [824, 83] width 69 height 11
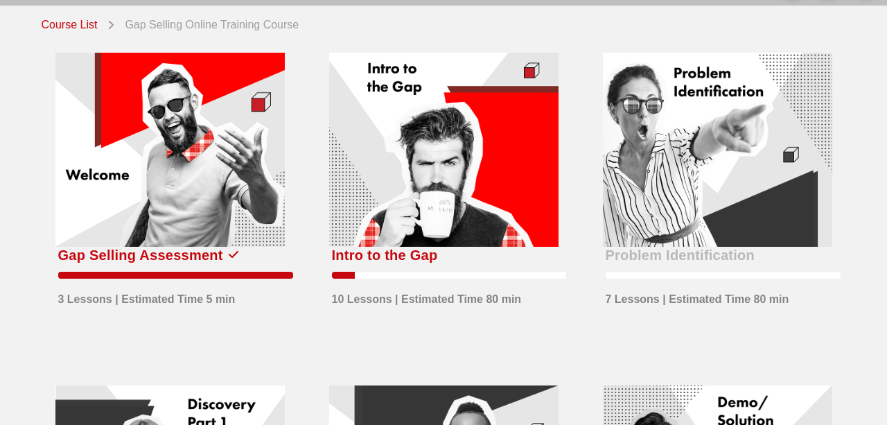
scroll to position [80, 0]
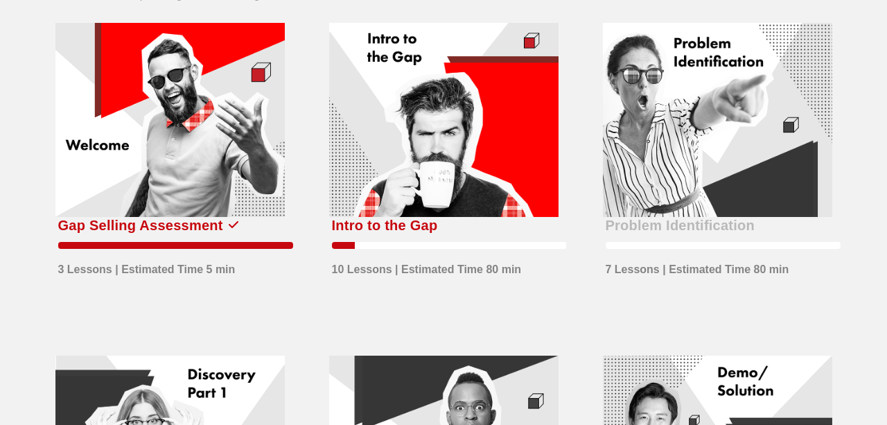
click at [456, 131] on div at bounding box center [443, 120] width 229 height 194
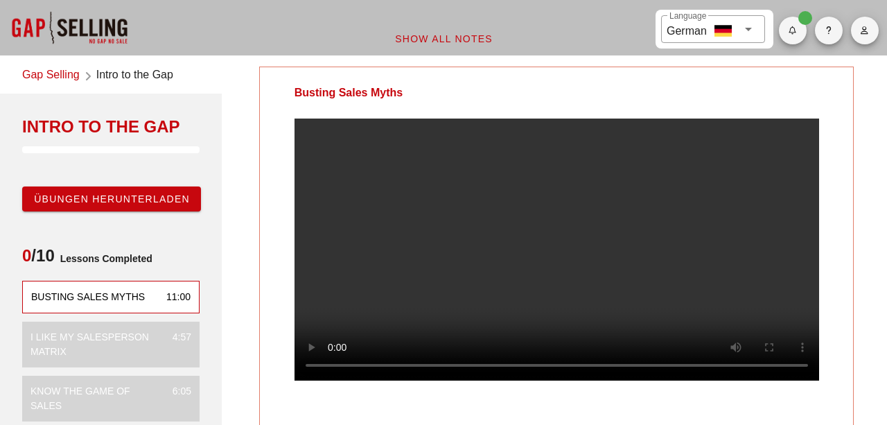
click at [121, 78] on span "Intro to the Gap" at bounding box center [134, 75] width 77 height 19
click at [72, 76] on link "Gap Selling" at bounding box center [50, 75] width 57 height 19
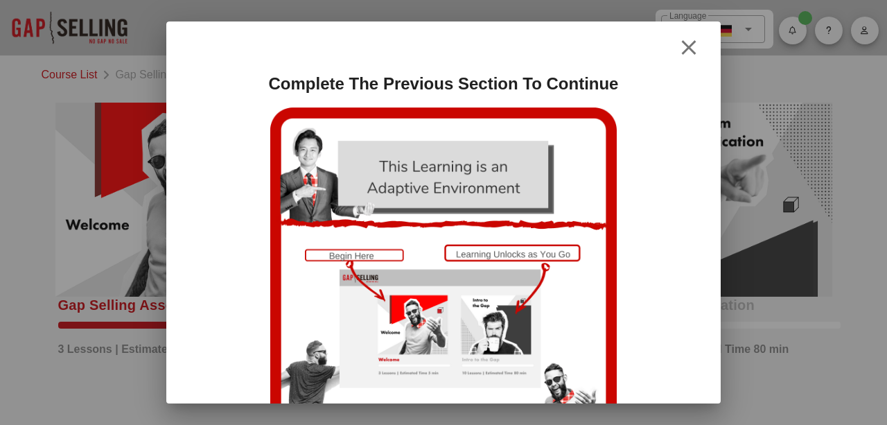
click at [683, 41] on icon "button" at bounding box center [688, 47] width 17 height 17
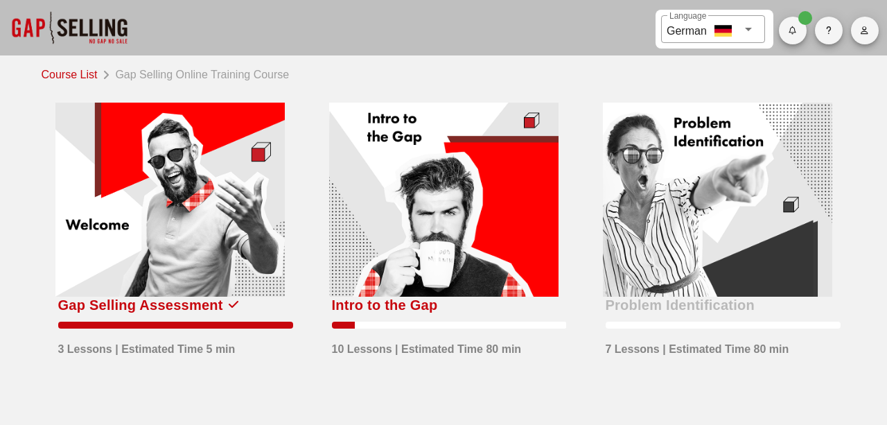
click at [369, 172] on div at bounding box center [443, 200] width 229 height 194
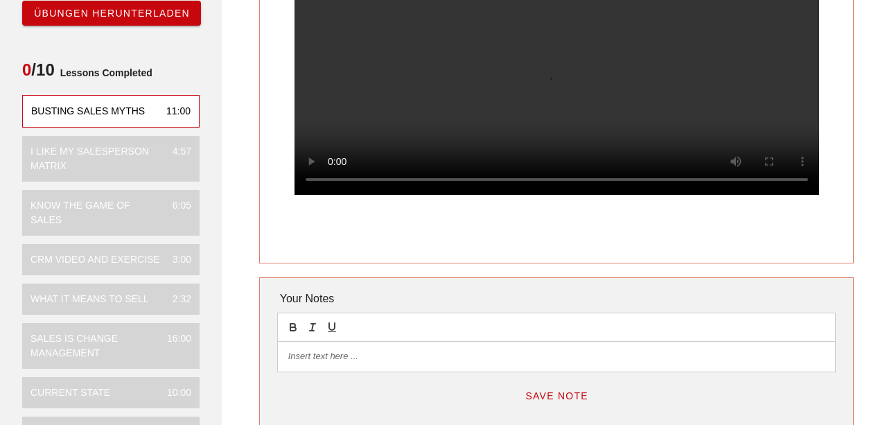
scroll to position [176, 0]
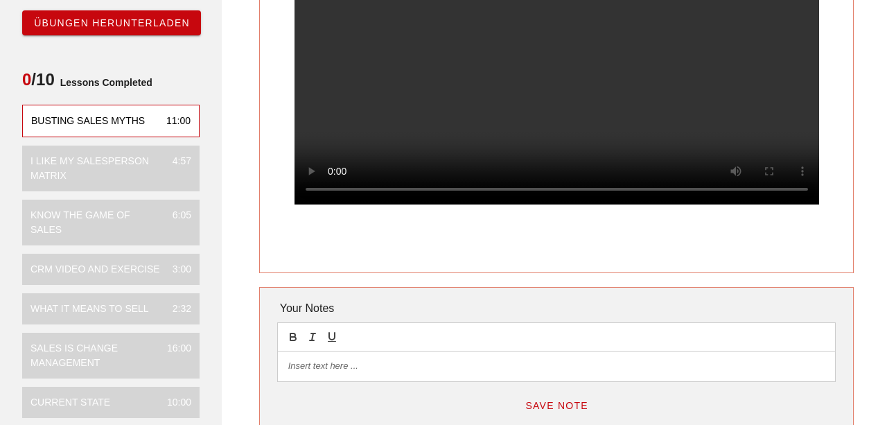
click at [112, 165] on div "I Like My Salesperson Matrix" at bounding box center [95, 168] width 131 height 29
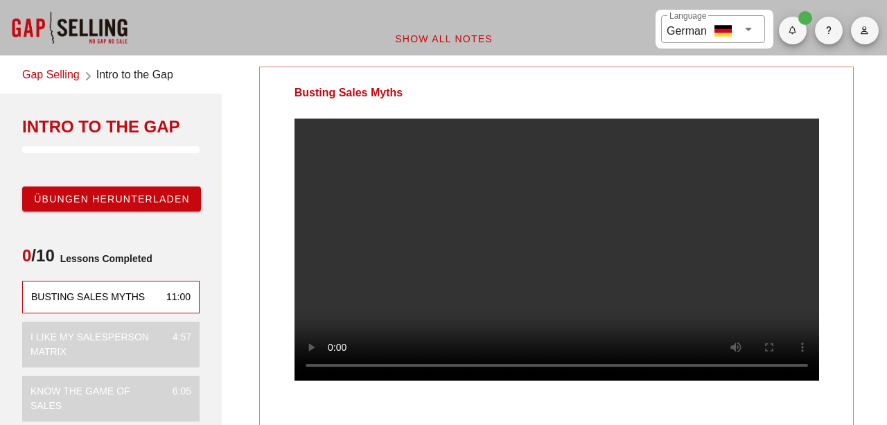
click at [56, 64] on div "Gap Selling Intro to the Gap" at bounding box center [104, 75] width 209 height 35
click at [56, 70] on link "Gap Selling" at bounding box center [50, 75] width 57 height 19
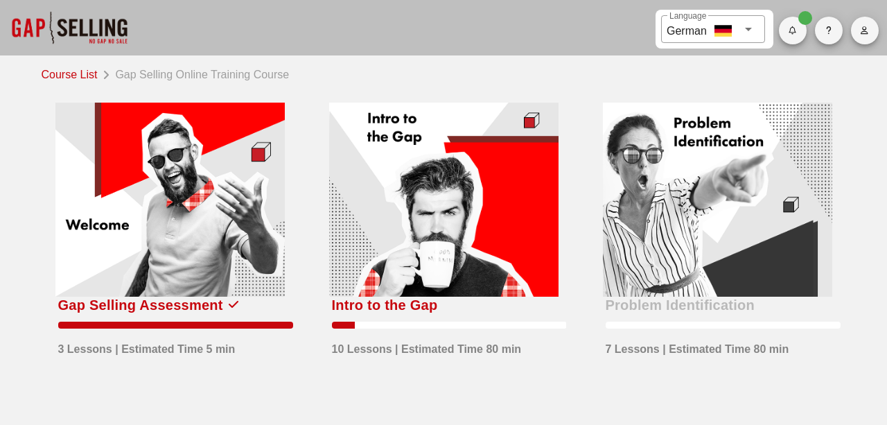
click at [825, 33] on span "button" at bounding box center [829, 30] width 28 height 8
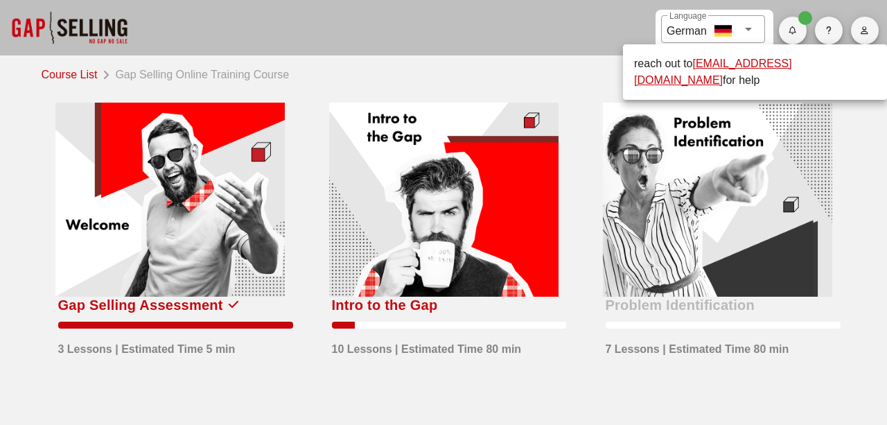
drag, startPoint x: 694, startPoint y: 62, endPoint x: 827, endPoint y: 66, distance: 133.0
click at [827, 66] on div "reach out to support@salesgrowth.com for help" at bounding box center [755, 71] width 242 height 33
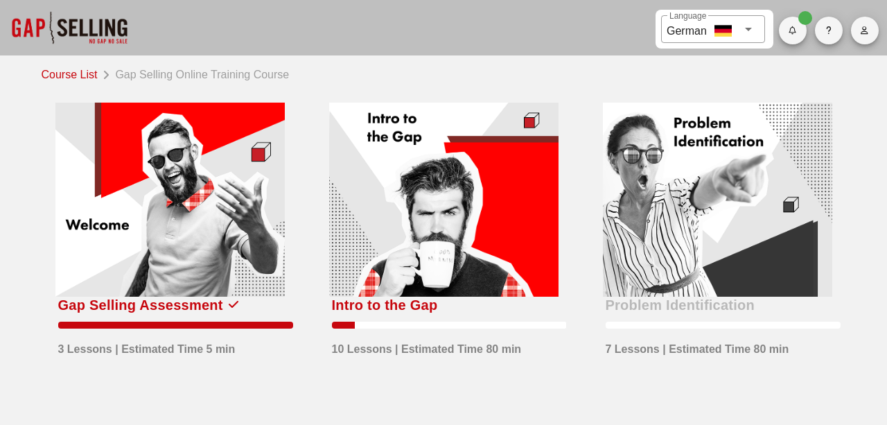
copy div "support@salesgrowth.com"
click at [865, 30] on icon "button" at bounding box center [864, 30] width 9 height 8
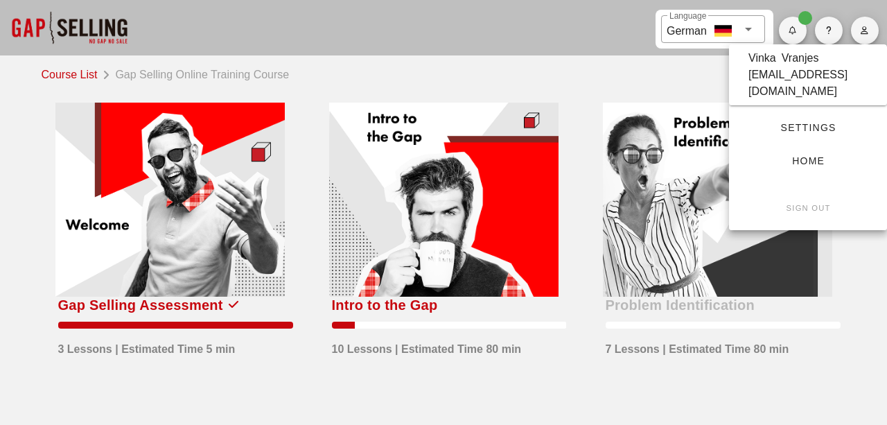
click at [814, 122] on span "Settings" at bounding box center [808, 127] width 114 height 11
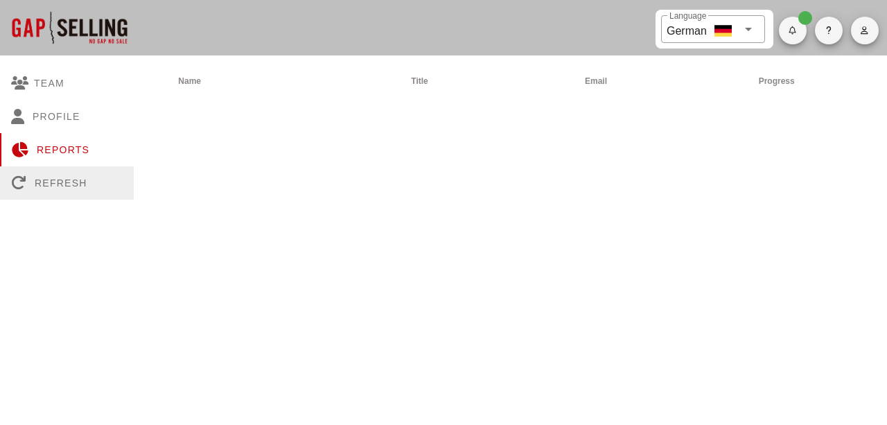
click at [73, 177] on div "Refresh" at bounding box center [67, 182] width 134 height 33
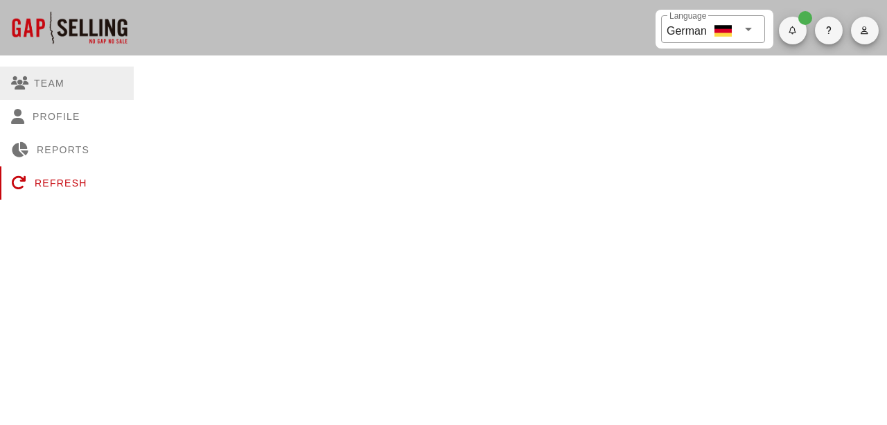
click at [51, 71] on div "Team" at bounding box center [67, 82] width 134 height 33
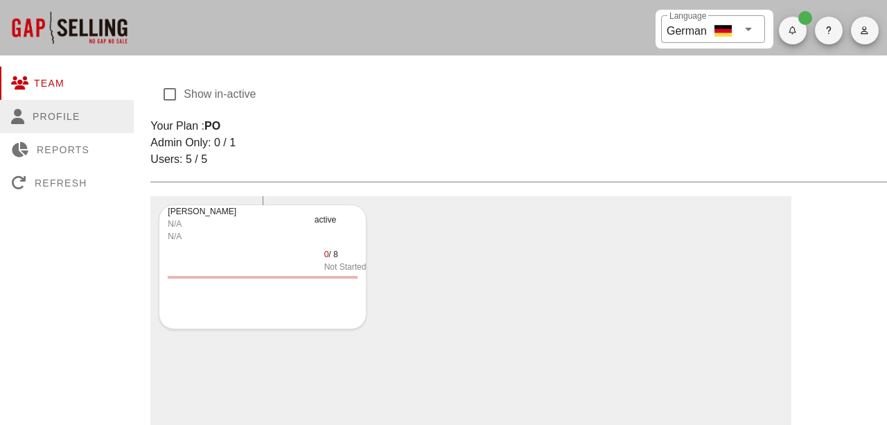
click at [47, 109] on div "Profile" at bounding box center [67, 116] width 134 height 33
